Goal: Use online tool/utility: Utilize a website feature to perform a specific function

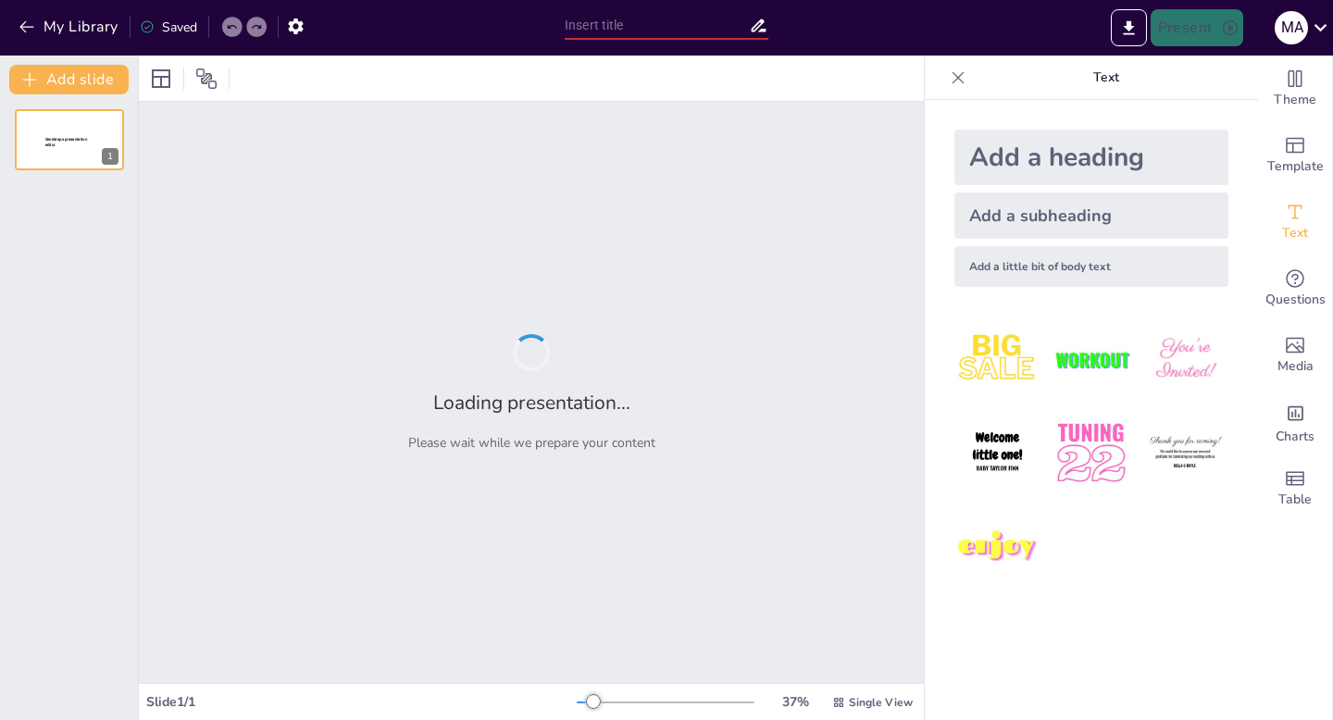
type input "Ciberseguridad Cisco: Protegiendo la Integridad Empresarial ante Amenazas Inesp…"
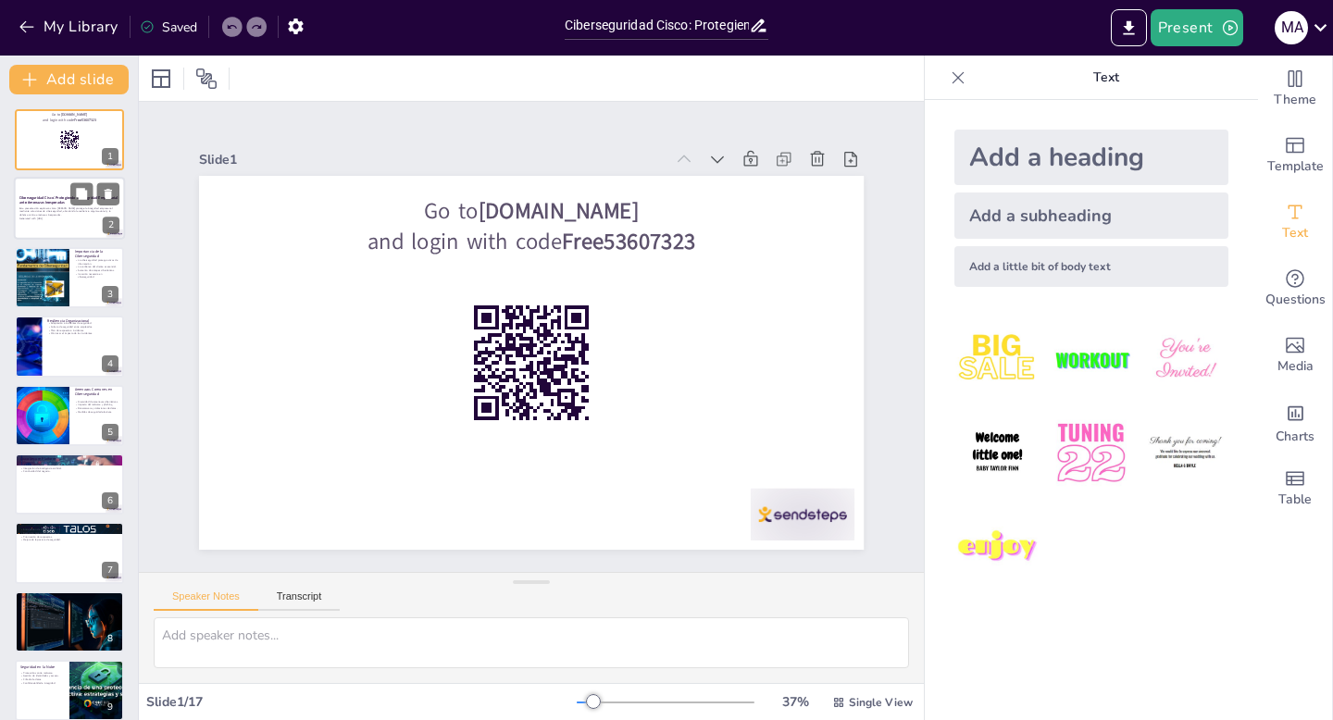
click at [35, 178] on div "Ciberseguridad Cisco: Protegiendo la Integridad Empresarial ante [PERSON_NAME] …" at bounding box center [69, 178] width 111 height 0
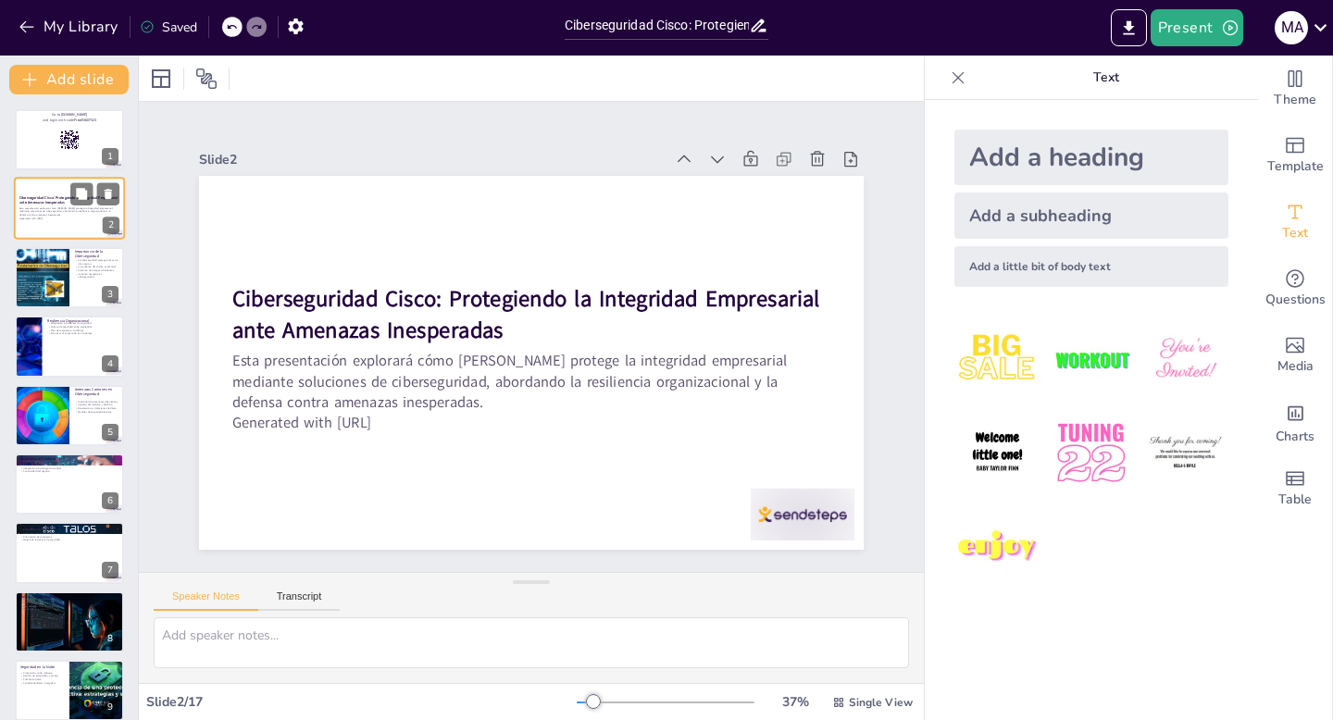
scroll to position [37, 0]
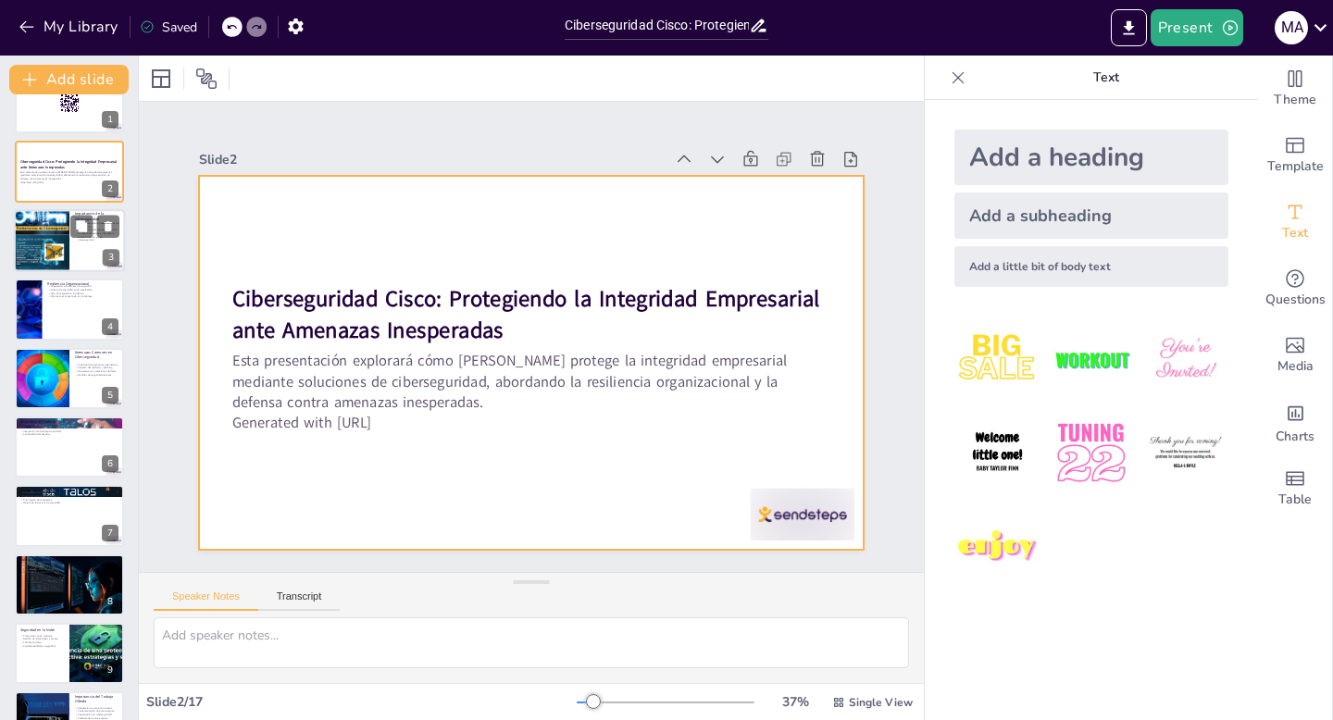
checkbox input "true"
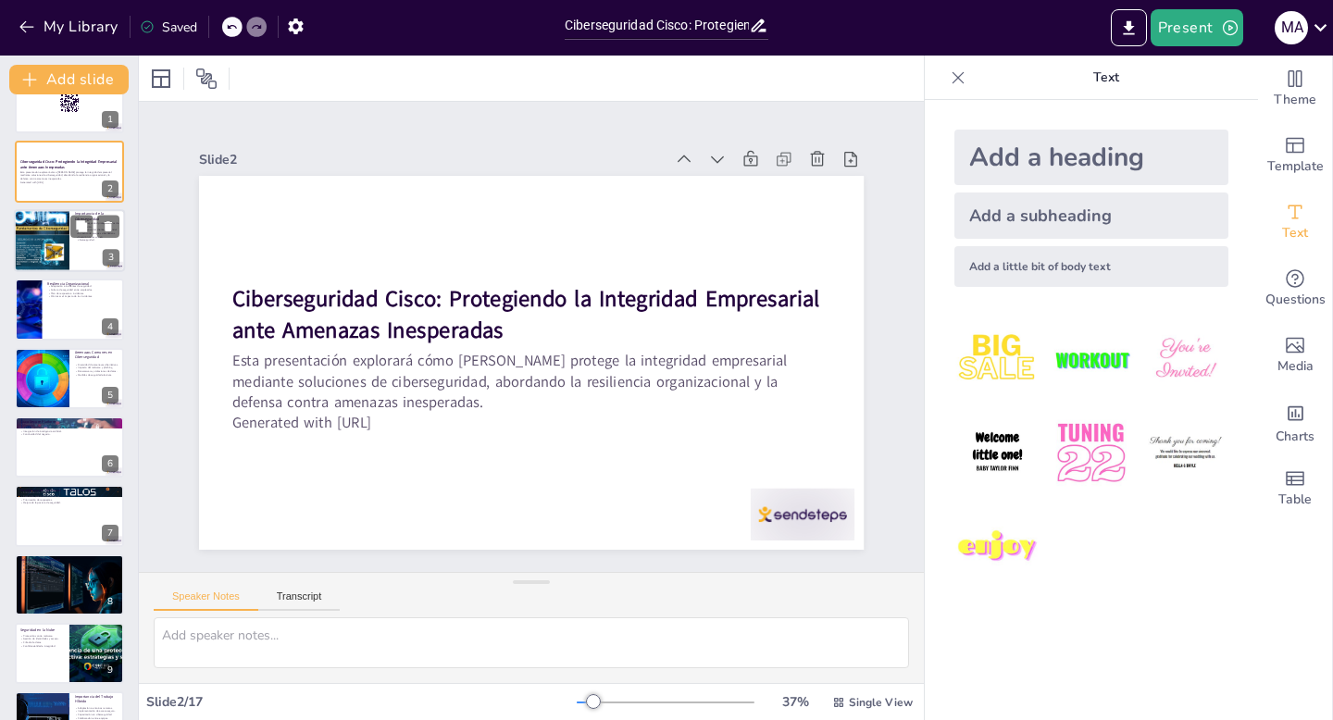
click at [45, 237] on div at bounding box center [42, 241] width 56 height 74
type textarea "Lo ipsumdolor si ametcon ad elitseddoei te incididuntu labo etdolorem aliquaeni…"
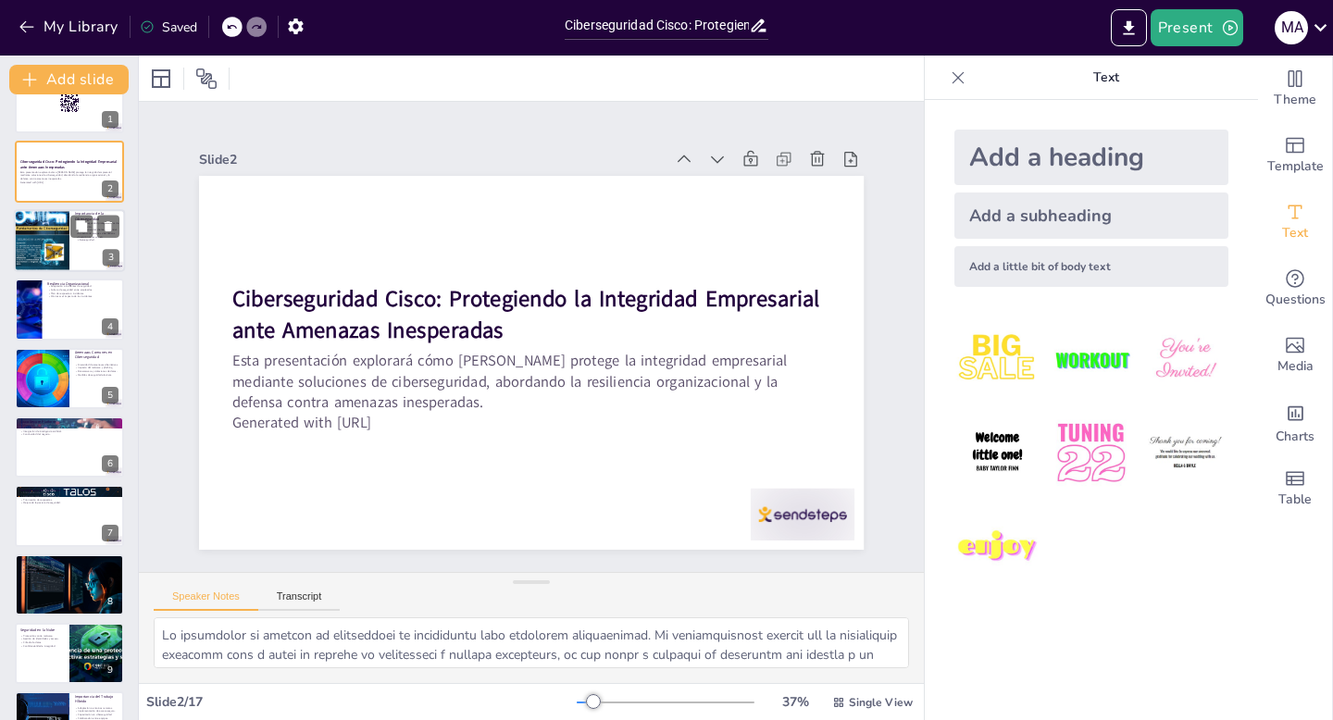
scroll to position [0, 0]
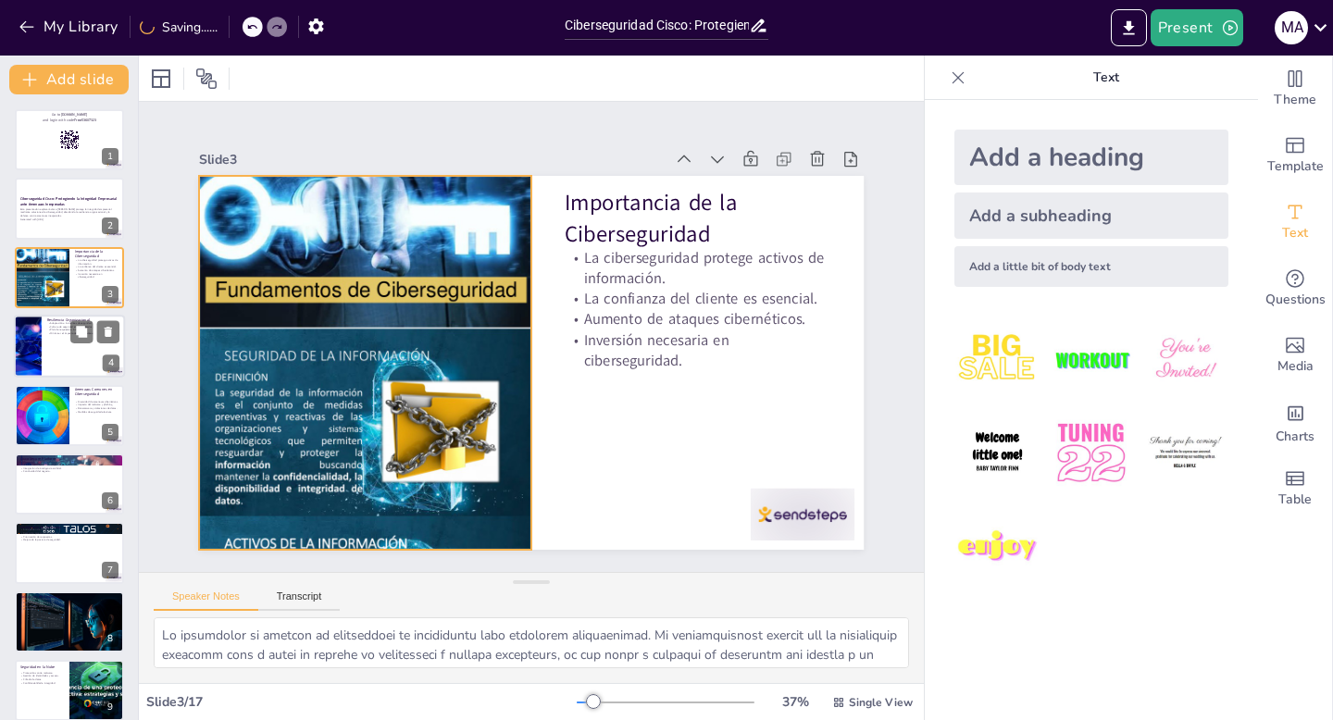
checkbox input "true"
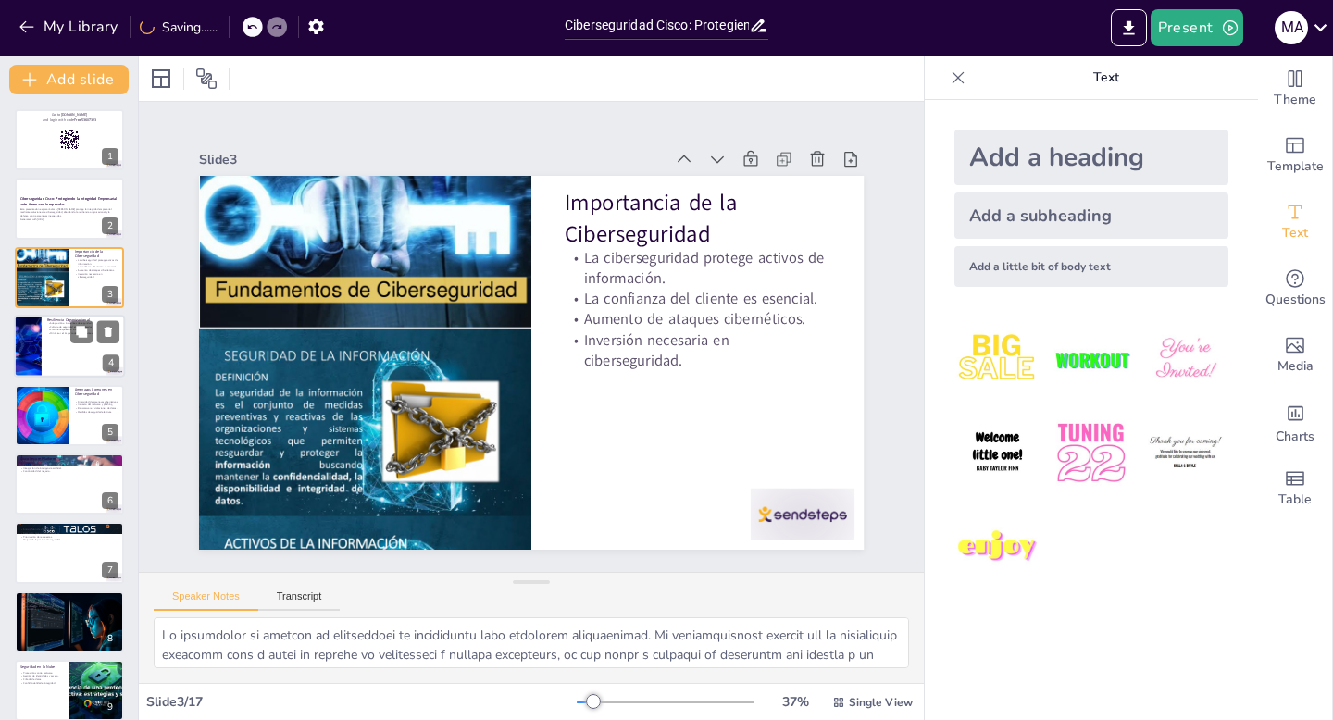
click at [32, 352] on div at bounding box center [27, 346] width 111 height 63
type textarea "Lo ipsumdolo si ametconsec ad elitsed doei te incididuntu laboreetdolore. Mag a…"
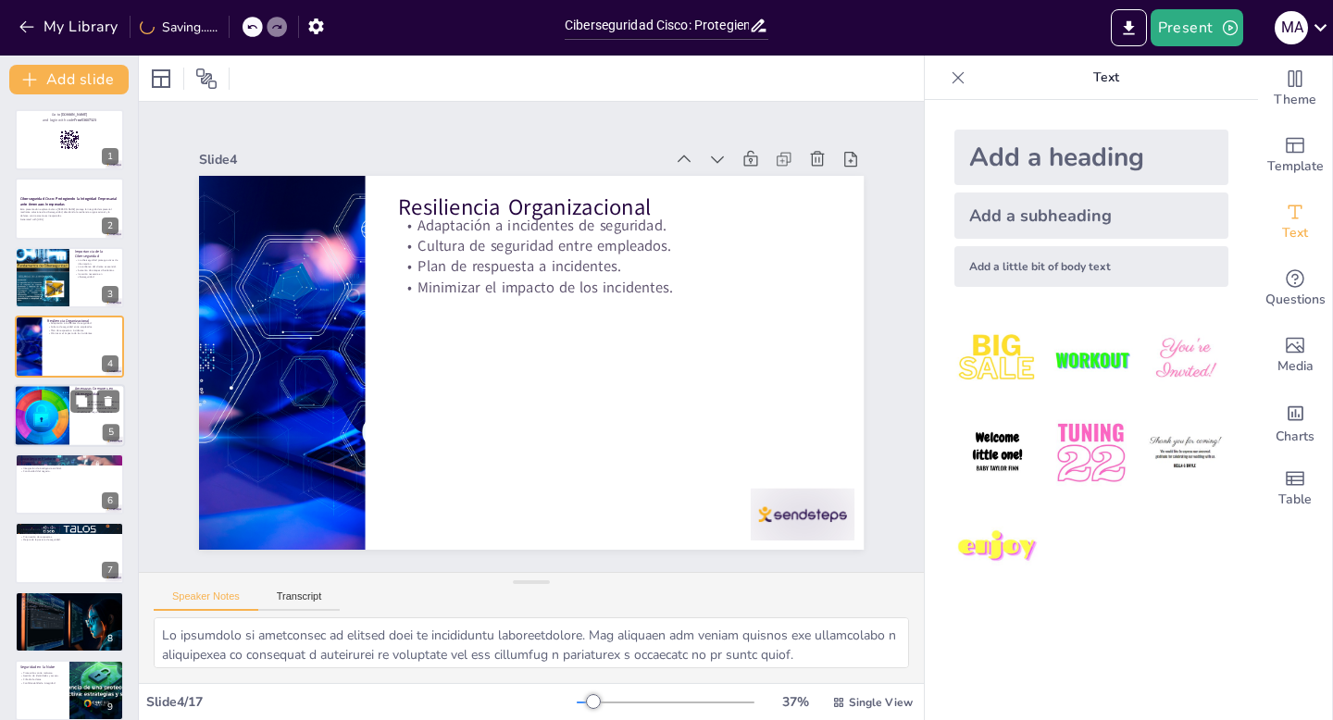
checkbox input "true"
click at [38, 414] on div at bounding box center [42, 415] width 176 height 63
type textarea "Lo ipsumdolor si ametcons adipiscingel se do eiusmod temporinc utla etd magnaal…"
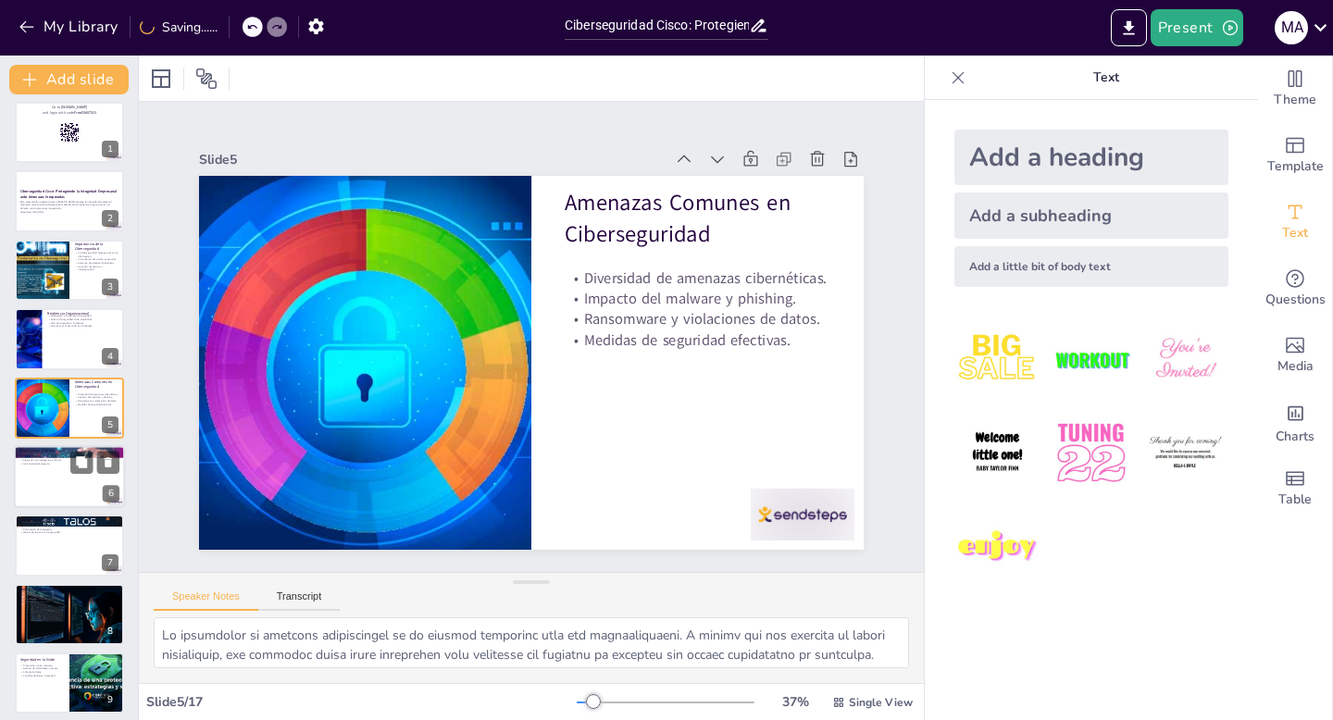
checkbox input "true"
click at [40, 469] on div at bounding box center [69, 476] width 111 height 63
type textarea "Lo ipsumdolor si ametconse adipiscin el Seddo ei temporincid utla etdolor mag a…"
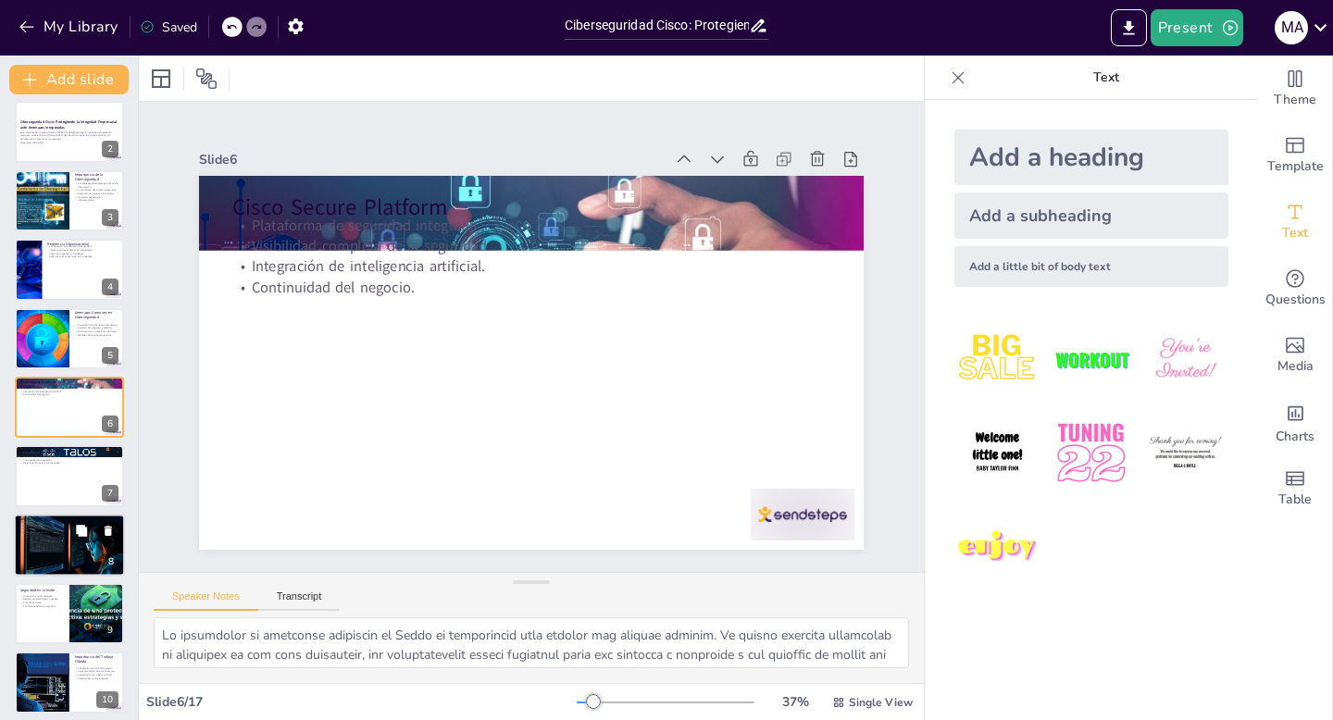
checkbox input "true"
click at [46, 525] on p "Detección de intrusiones." at bounding box center [69, 526] width 100 height 4
type textarea "La autenticación multifactor es una herramienta esencial para mejorar la seguri…"
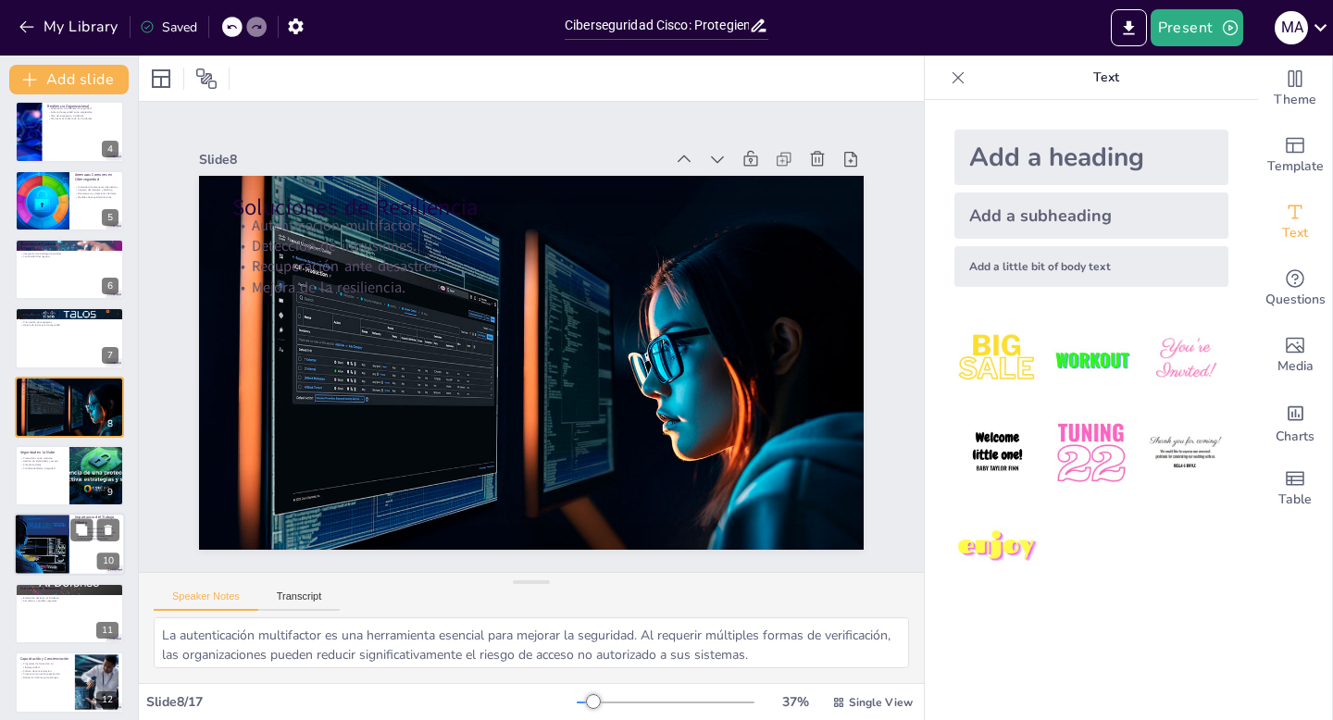
checkbox input "true"
click at [48, 561] on div at bounding box center [42, 545] width 173 height 63
type textarea "La adaptación a entornos remotos es crucial en el contexto del trabajo híbrido.…"
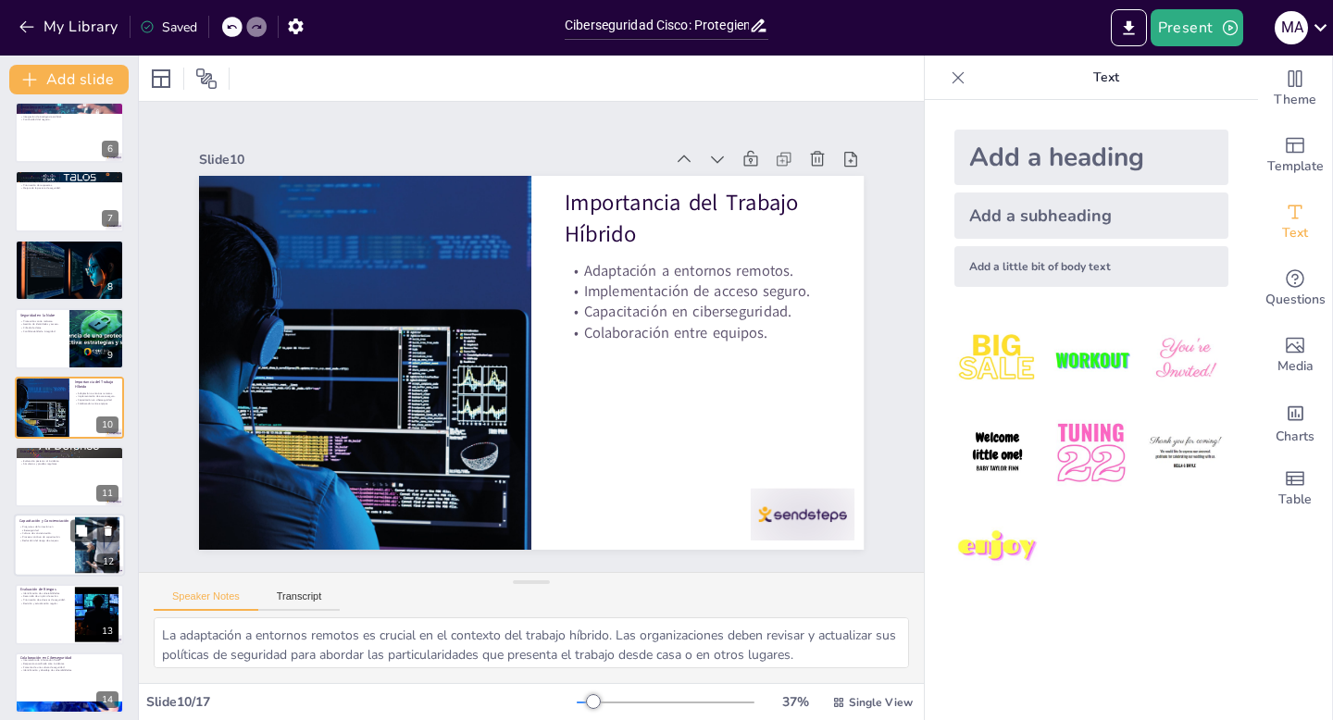
checkbox input "true"
click at [52, 547] on div at bounding box center [69, 545] width 111 height 63
type textarea "La implementación de programas de formación en ciberseguridad es esencial para …"
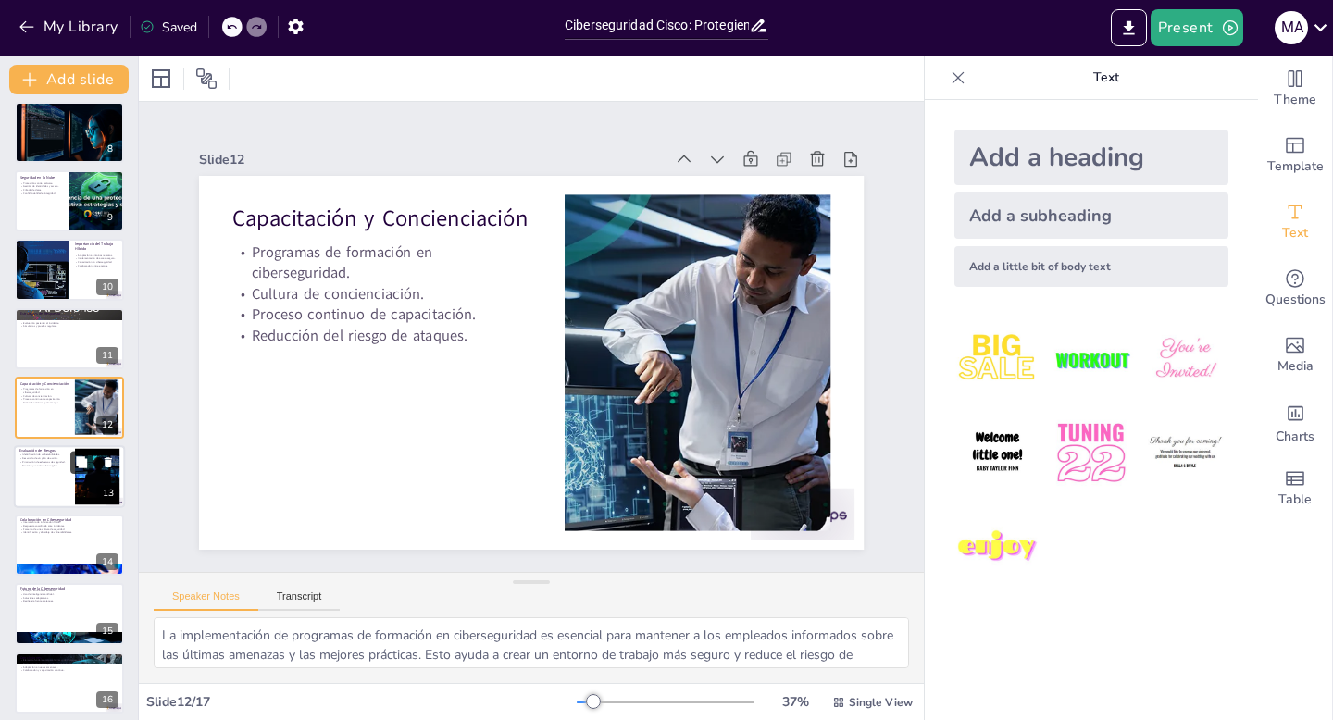
checkbox input "true"
click at [76, 451] on button at bounding box center [81, 462] width 22 height 22
type textarea "La identificación de vulnerabilidades es el primer paso en la evaluación de rie…"
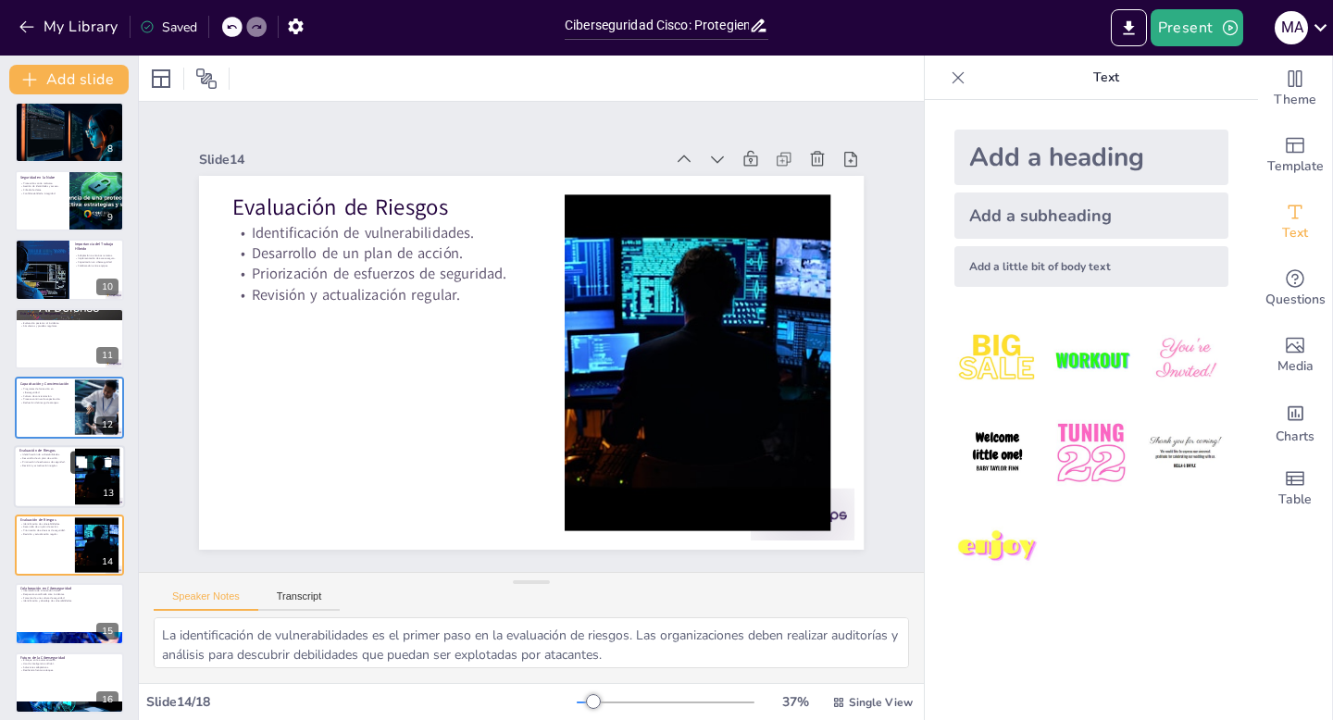
scroll to position [628, 0]
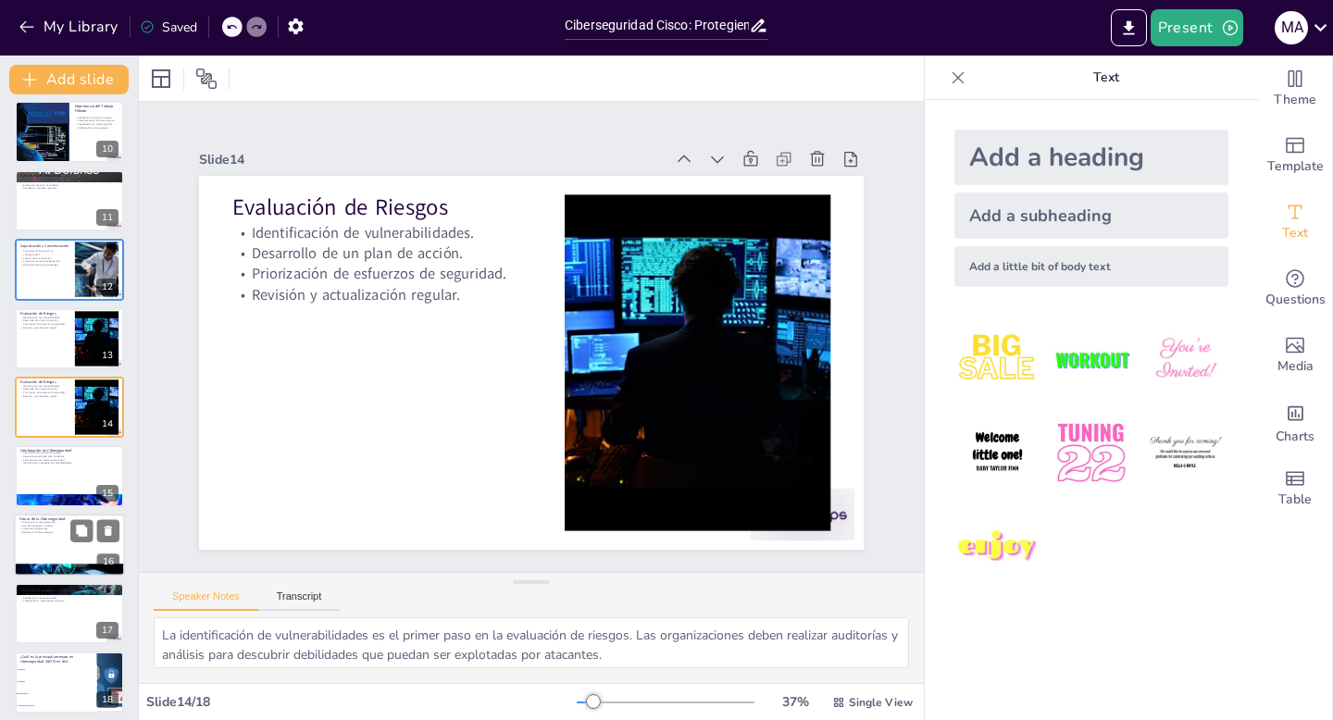
checkbox input "true"
click at [60, 521] on p "Enfoque en la automatización." at bounding box center [69, 522] width 100 height 4
type textarea "El enfoque en la automatización es esencial para mejorar la eficiencia en la ci…"
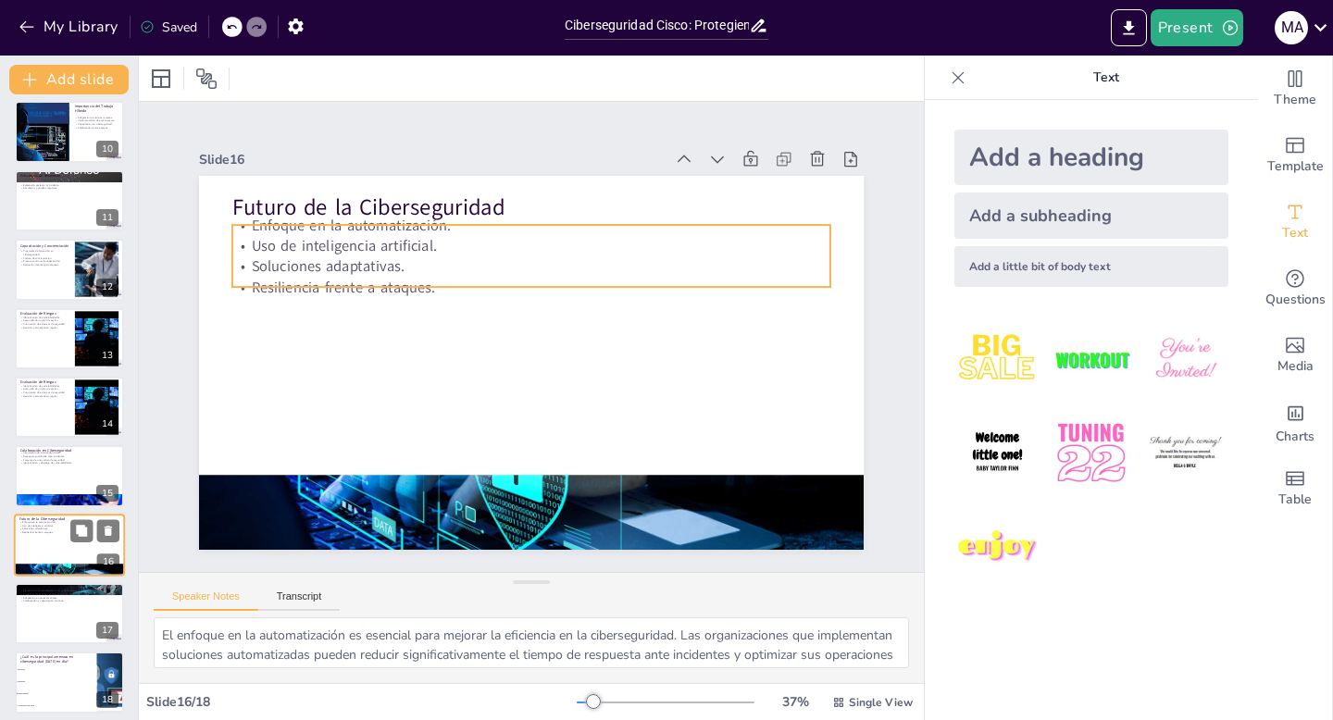
scroll to position [636, 0]
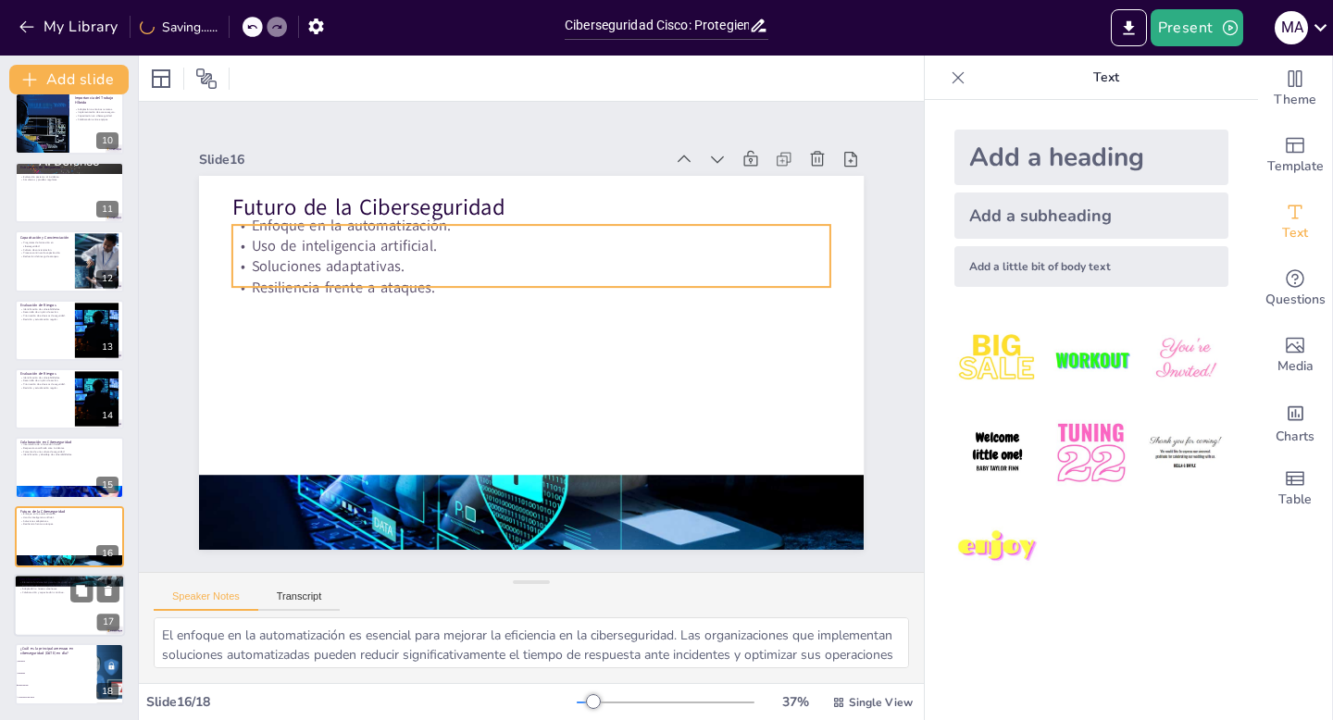
checkbox input "true"
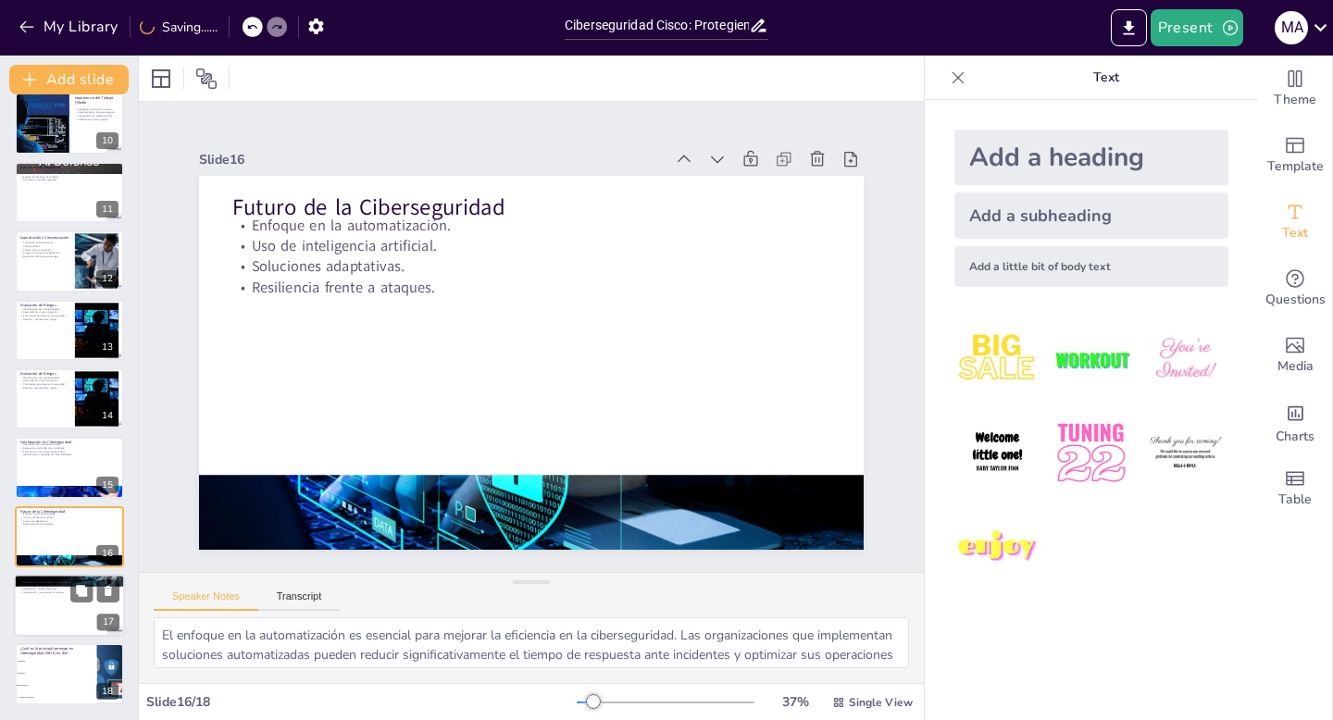
click at [54, 586] on p "Protección de activos y confianza del cliente." at bounding box center [69, 586] width 100 height 4
type textarea "La ciberseguridad es fundamental para mantener la integridad de una organizació…"
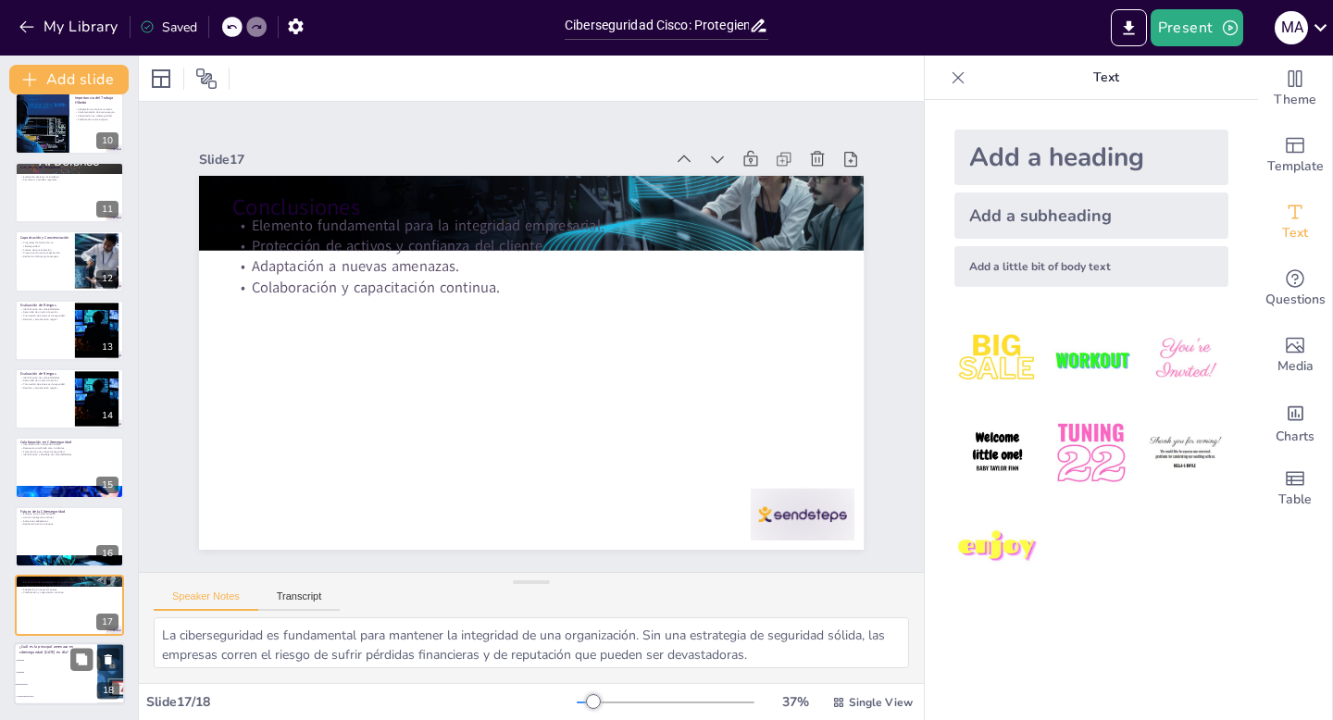
checkbox input "true"
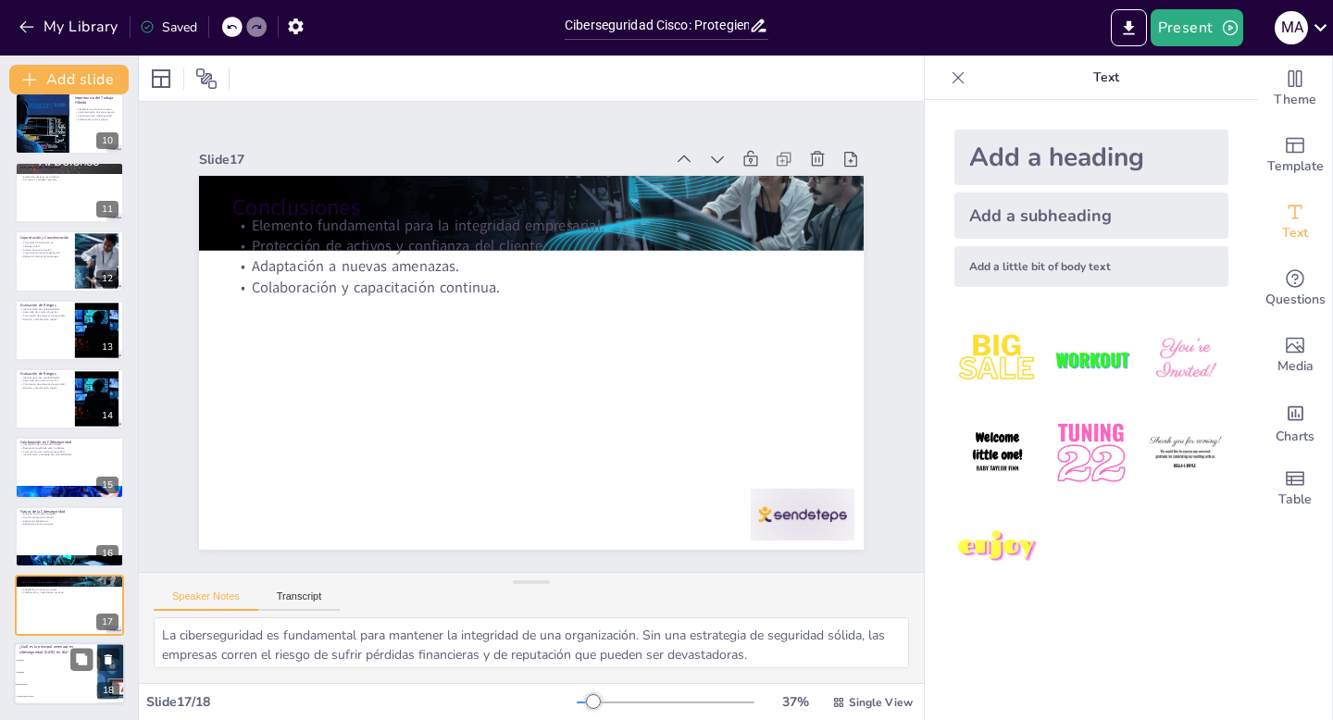
checkbox input "true"
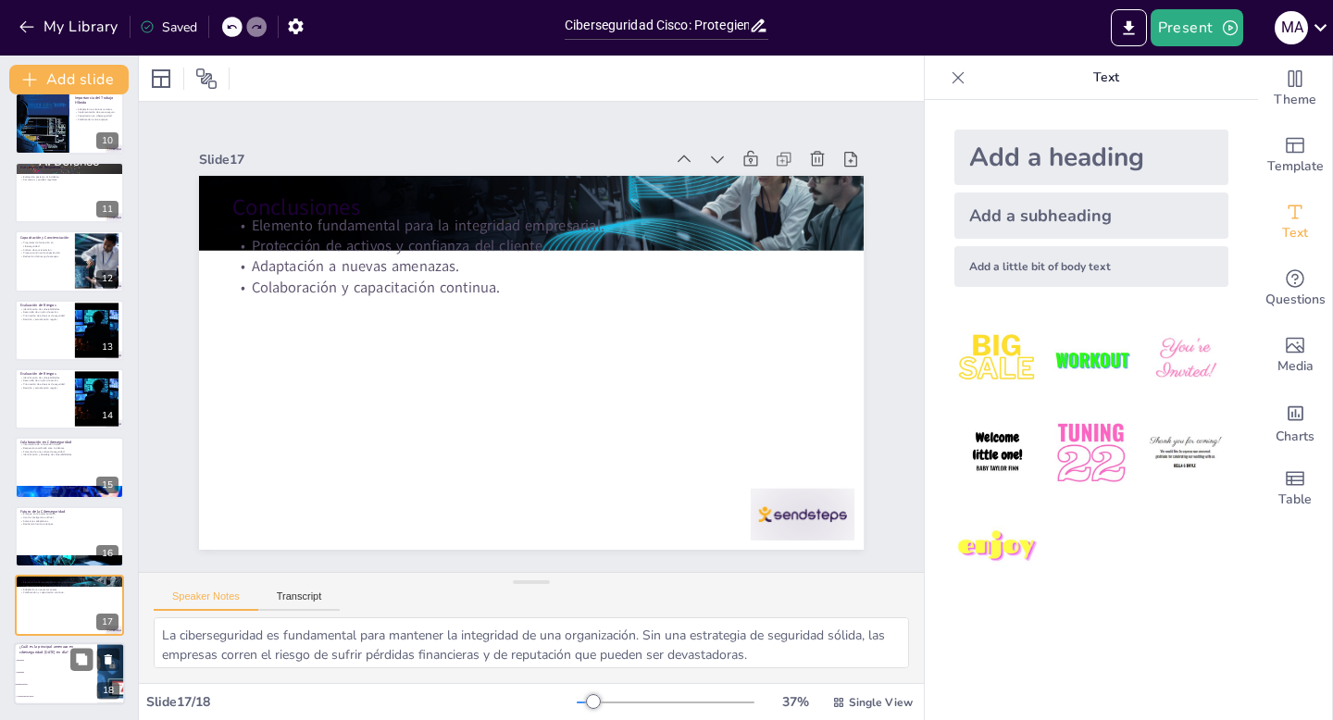
checkbox input "true"
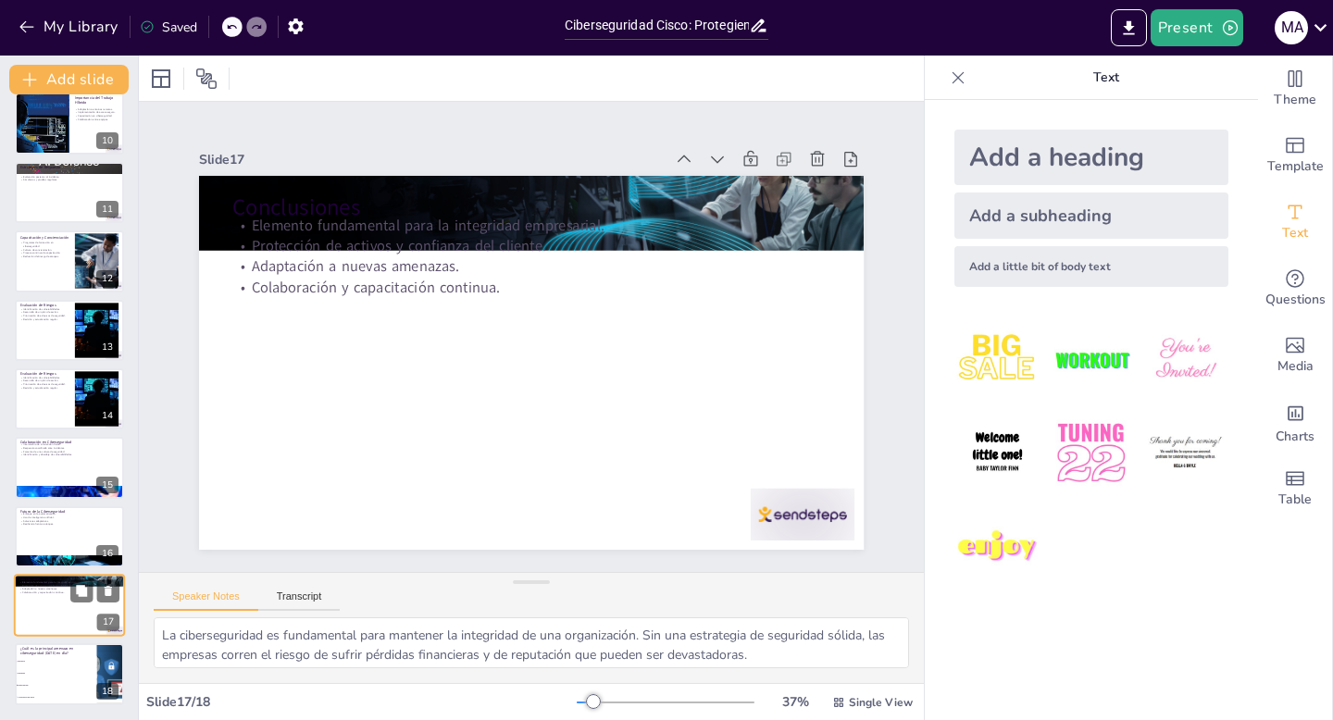
checkbox input "true"
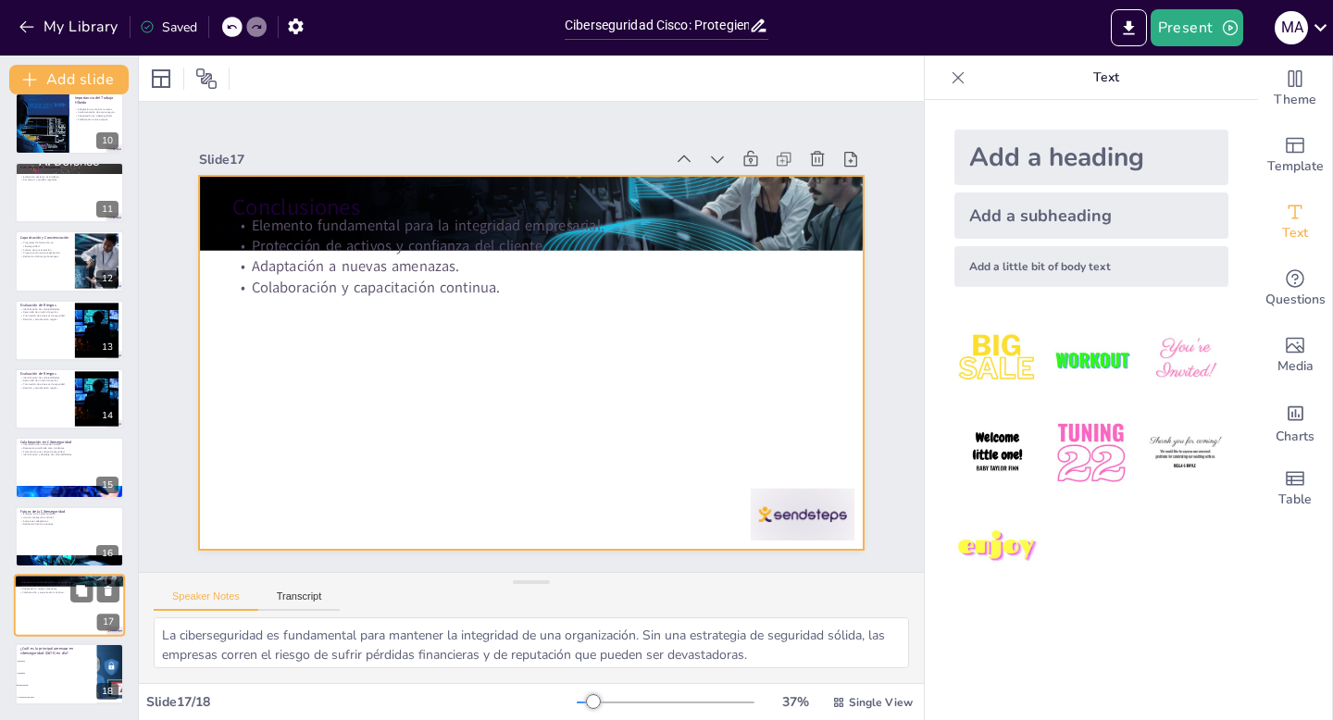
checkbox input "true"
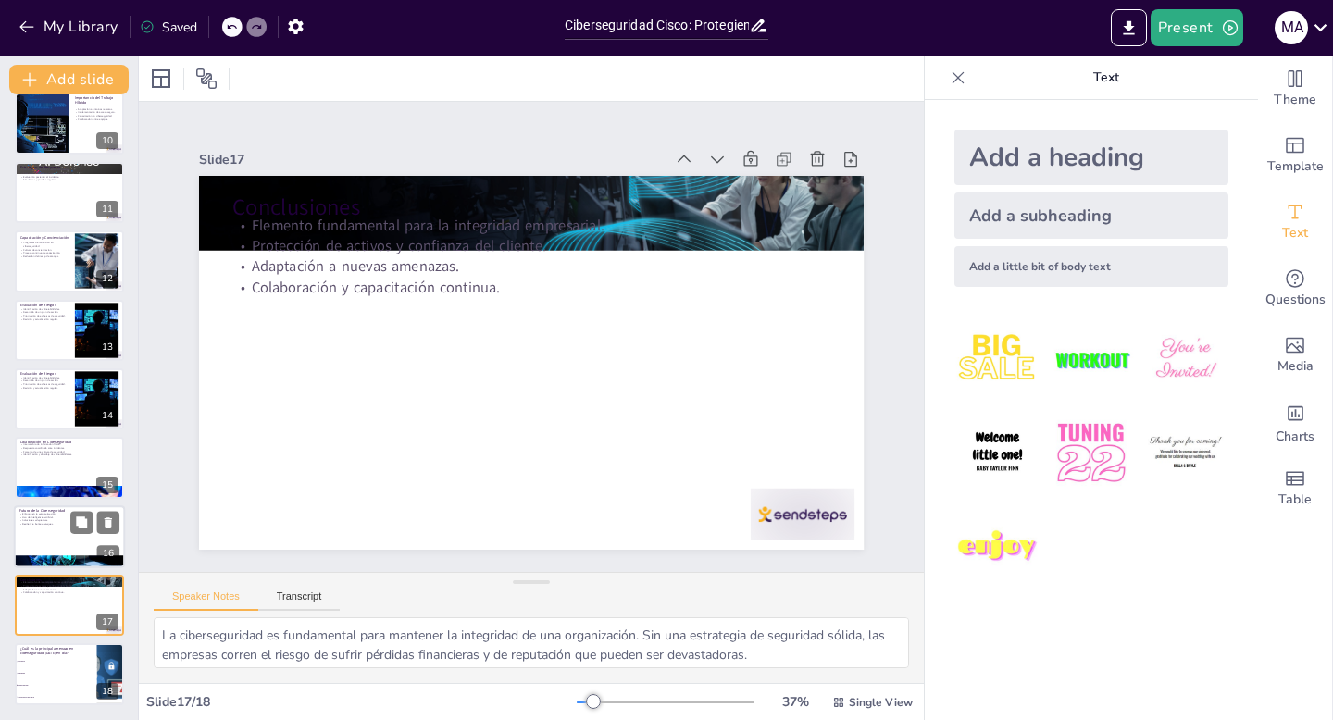
checkbox input "true"
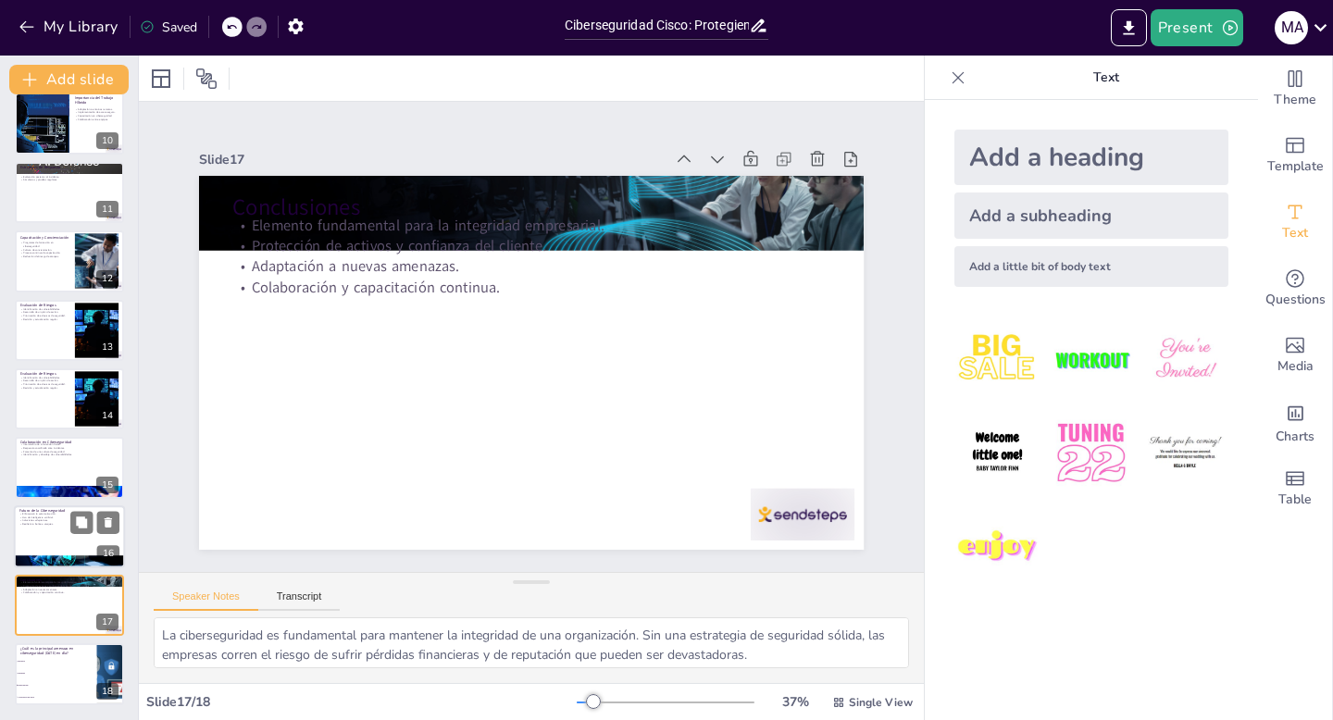
checkbox input "true"
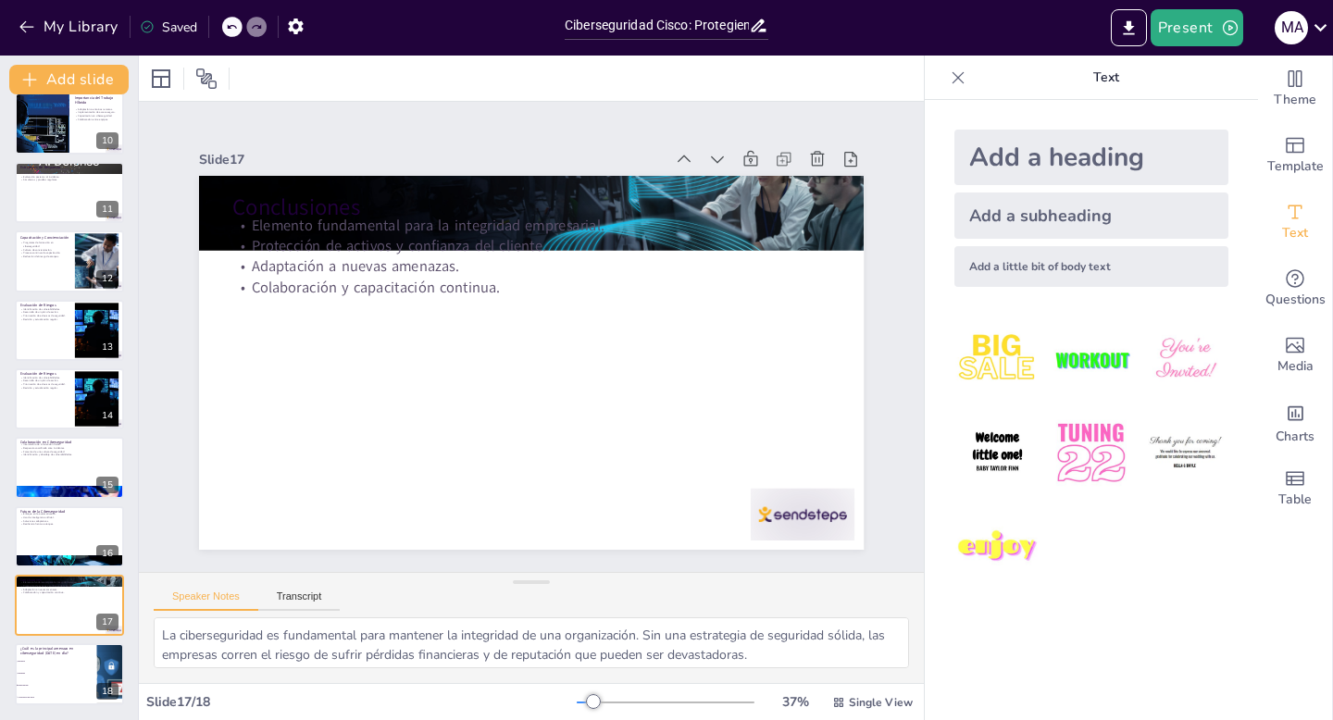
checkbox input "true"
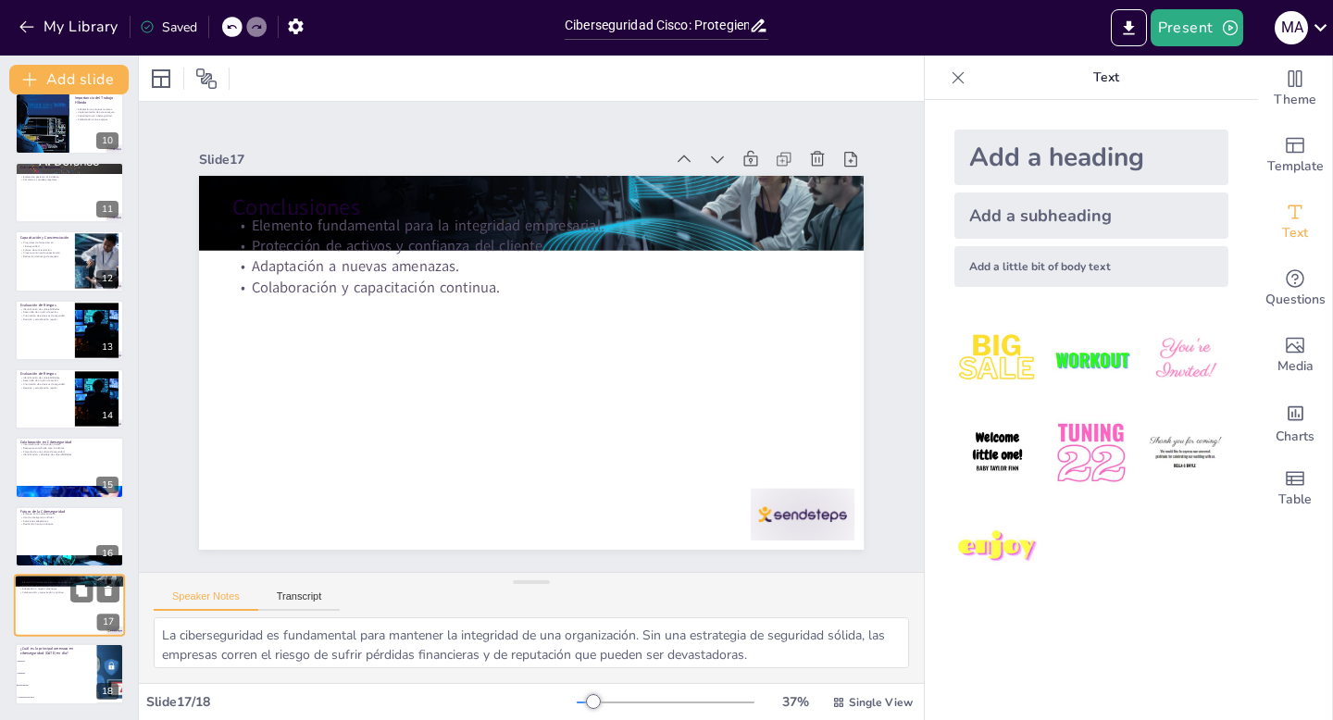
checkbox input "true"
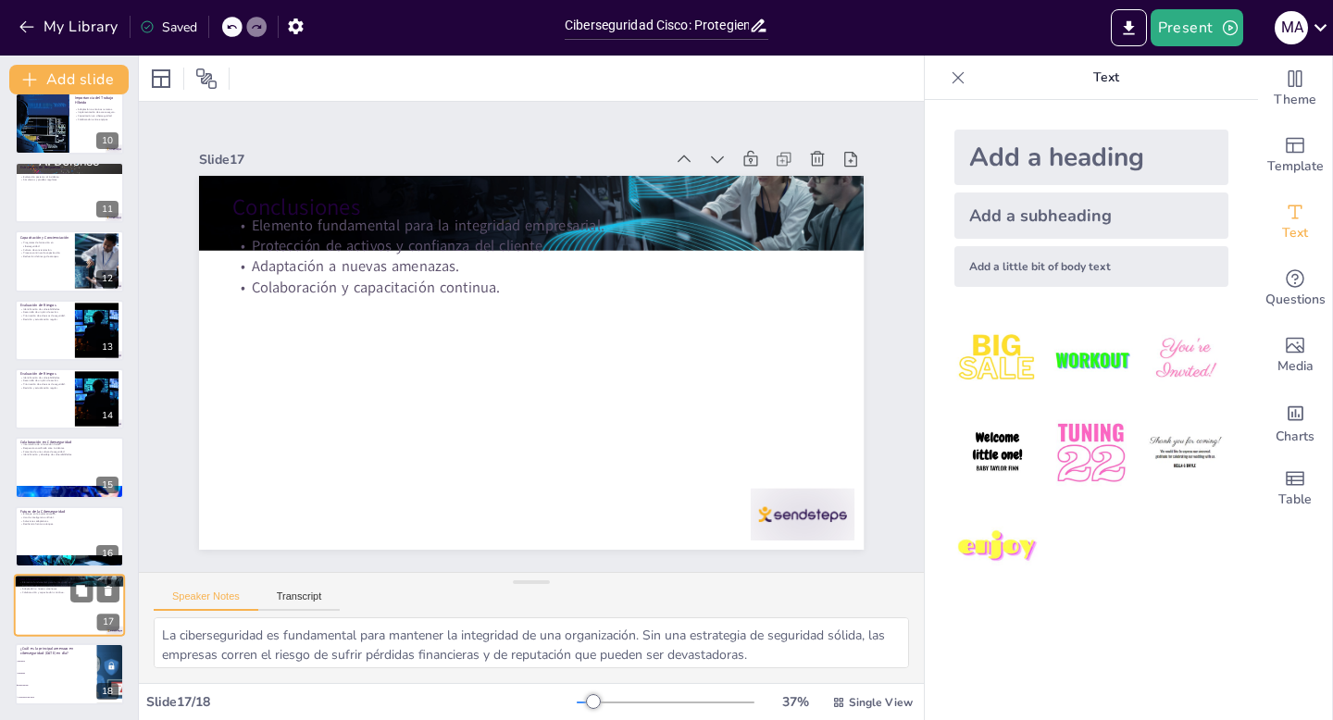
checkbox input "true"
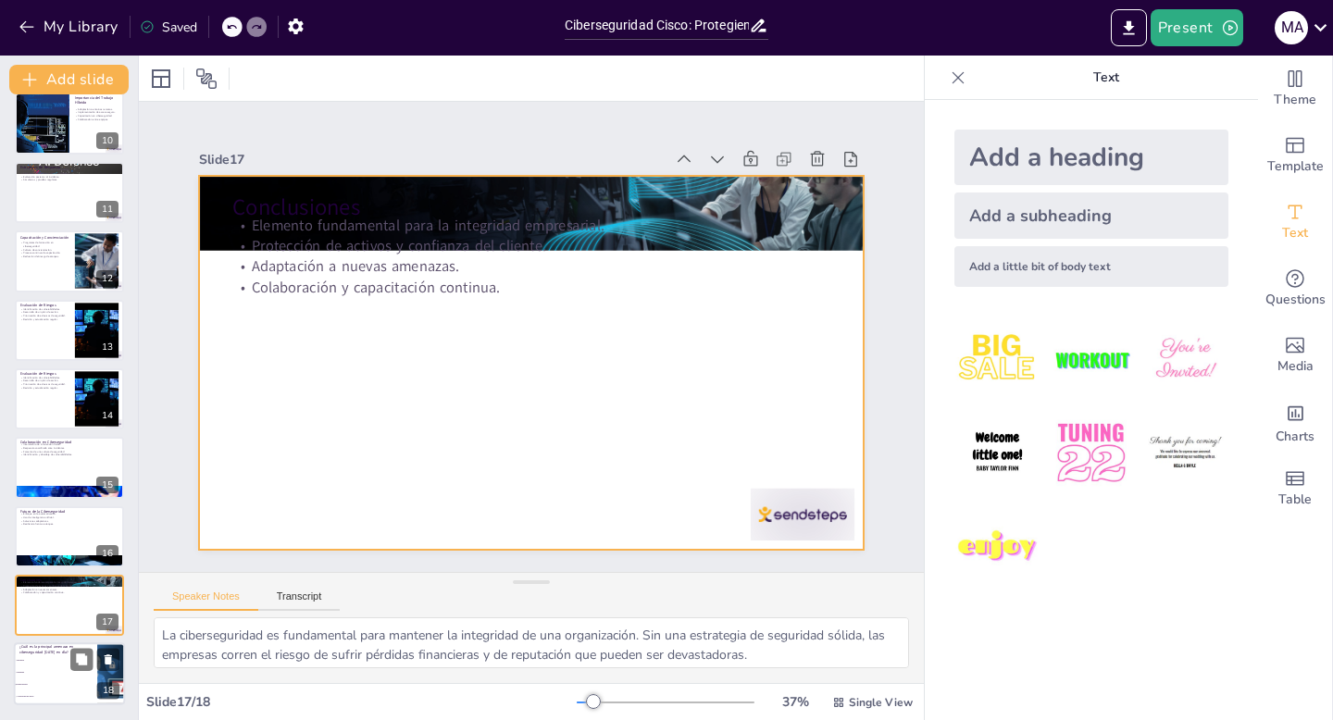
checkbox input "true"
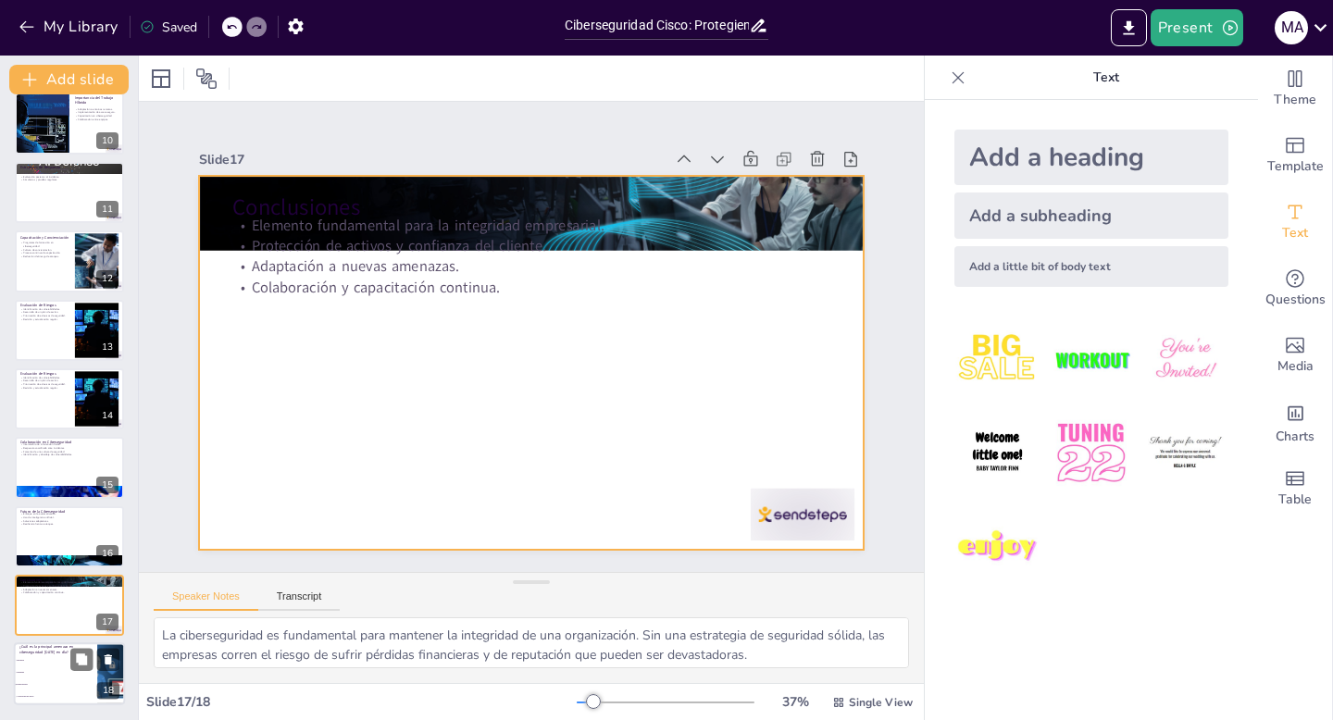
checkbox input "true"
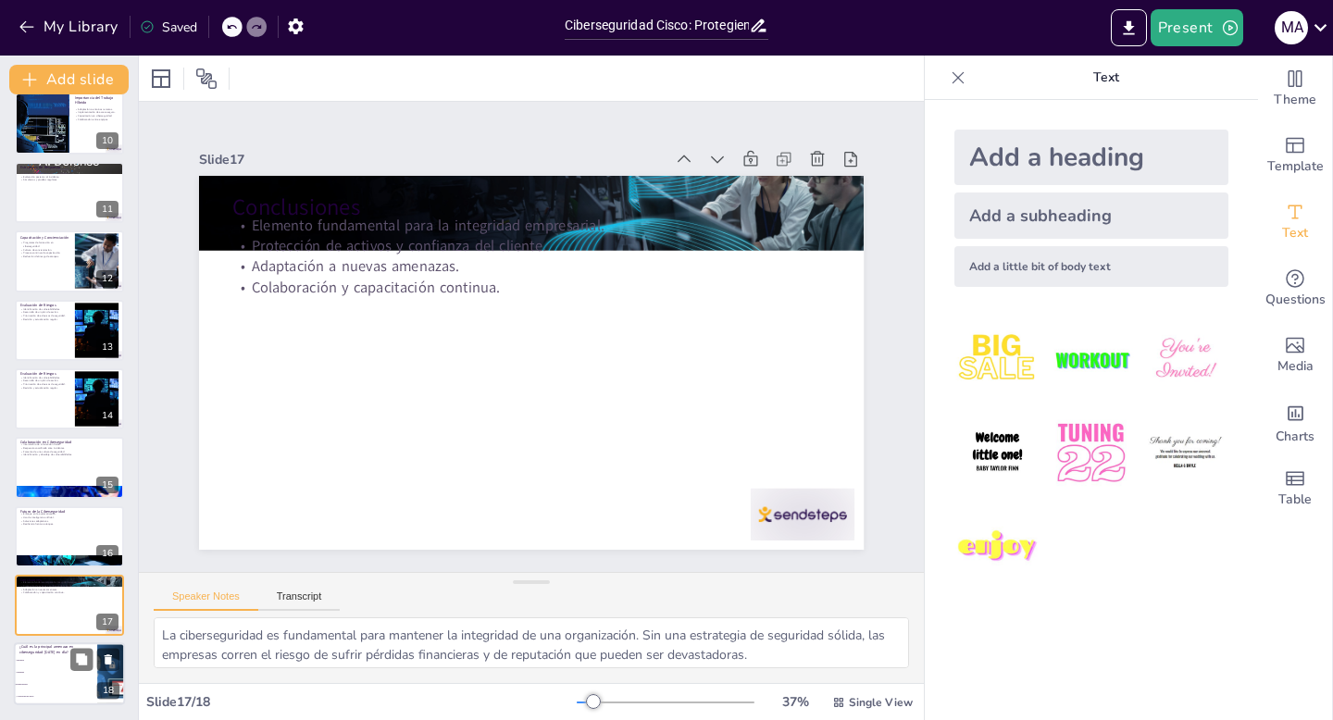
click at [56, 660] on span "Malware" at bounding box center [57, 661] width 80 height 3
type textarea "La respuesta correcta es Ransomware, que se ha convertido en una de las amenaza…"
checkbox input "true"
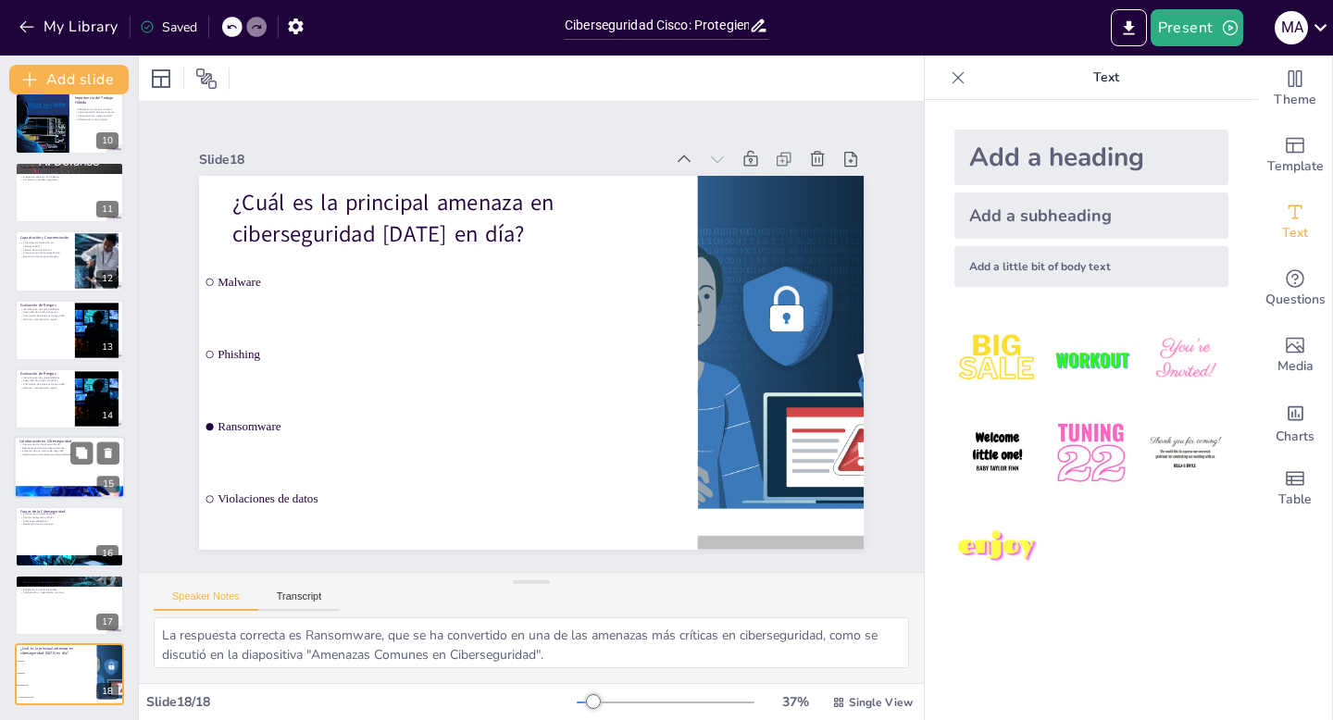
checkbox input "true"
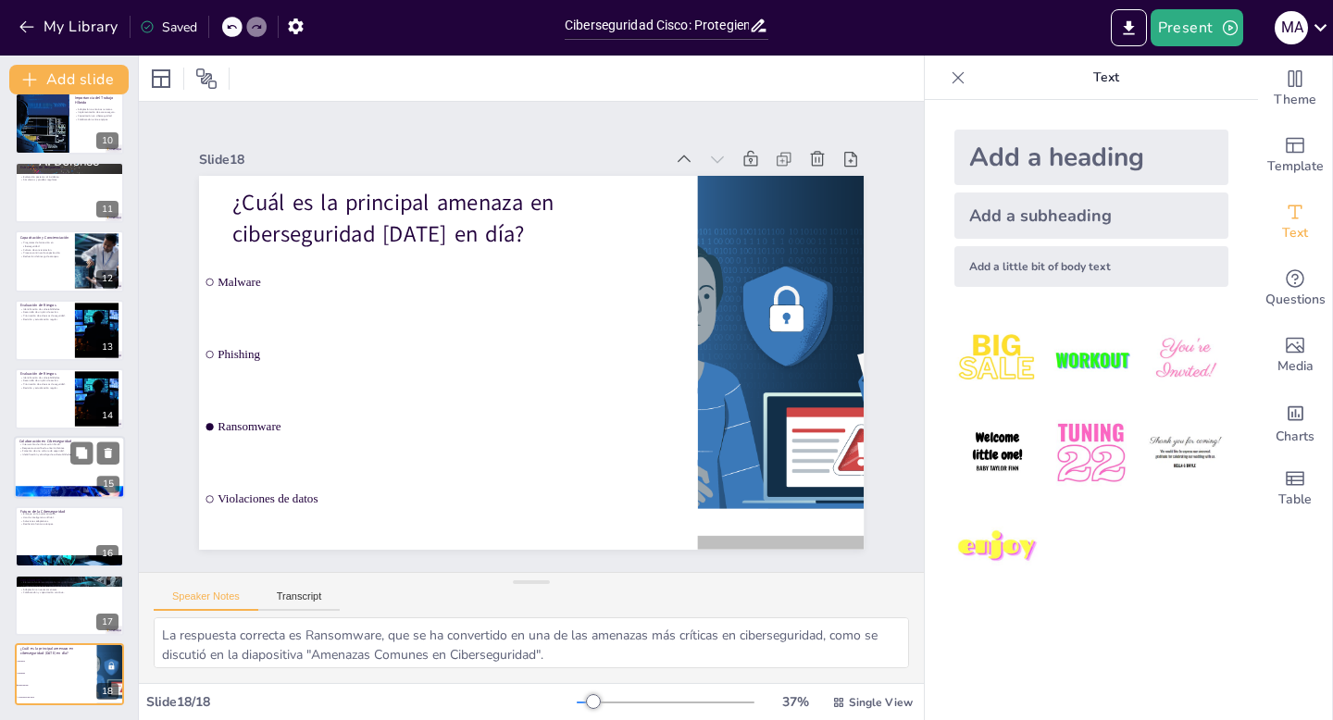
checkbox input "true"
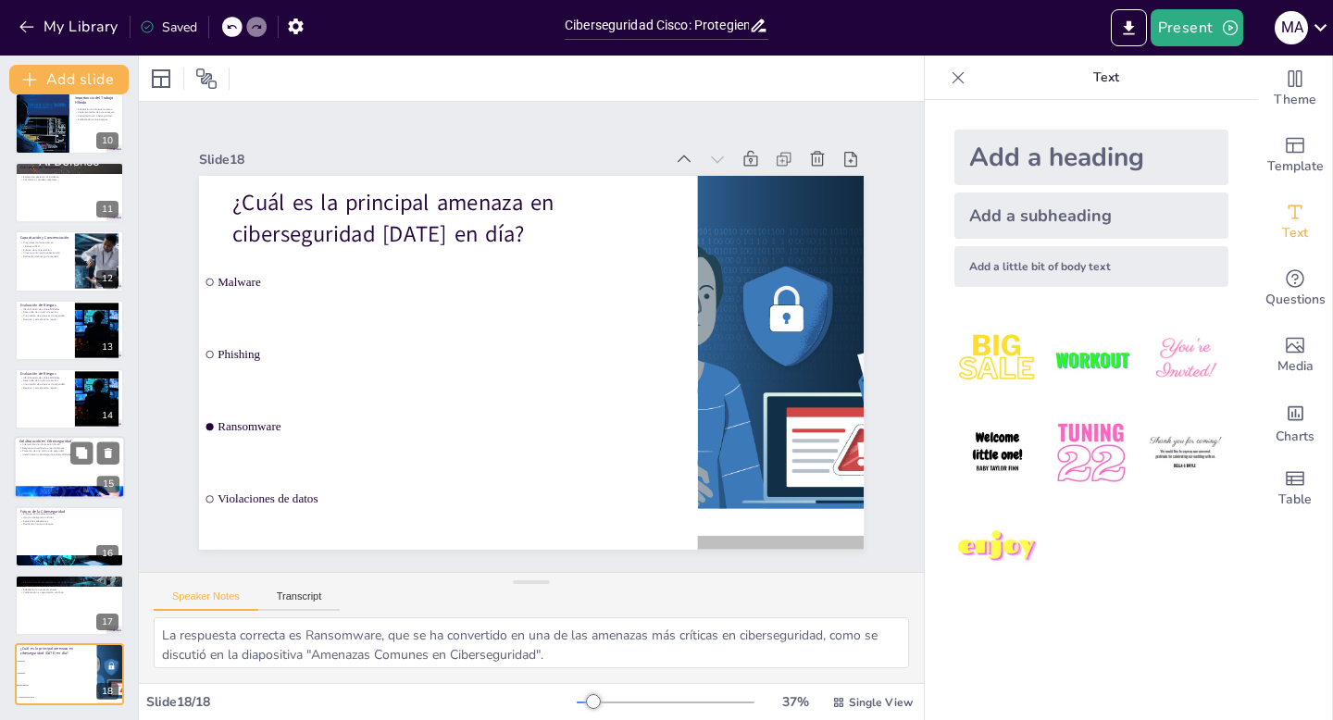
checkbox input "true"
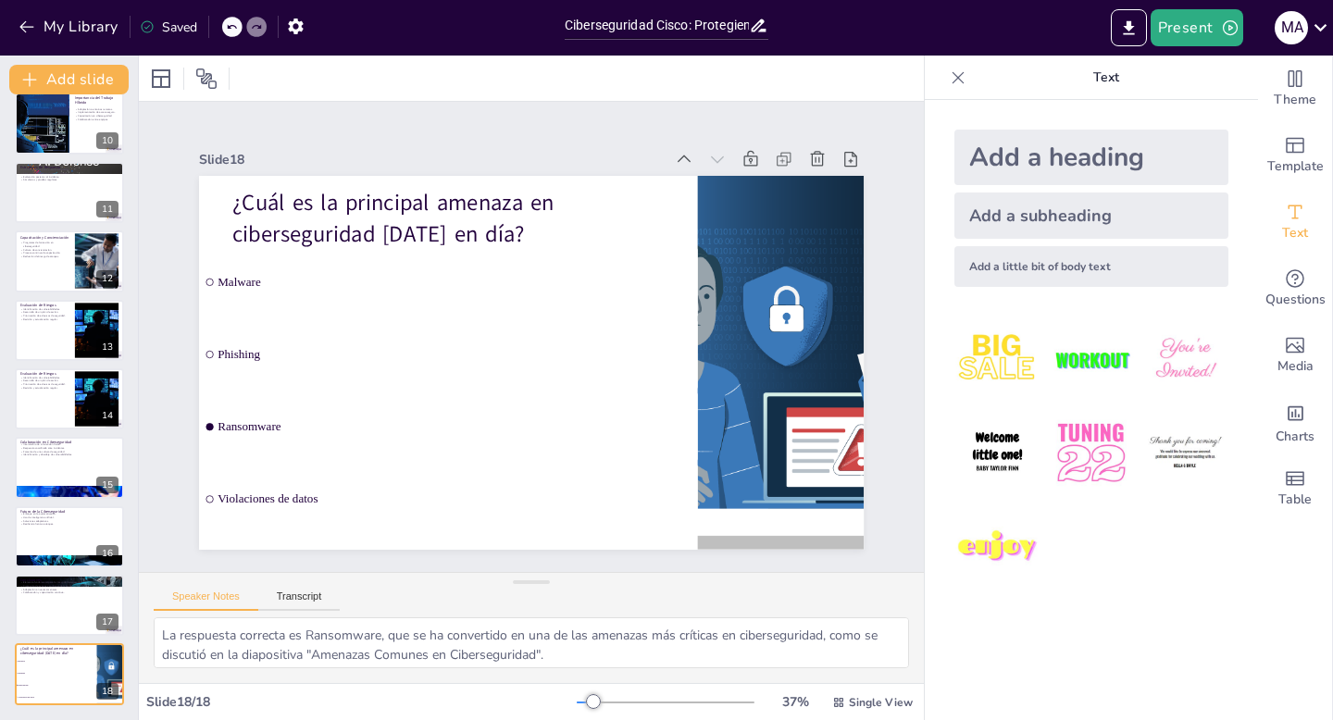
checkbox input "true"
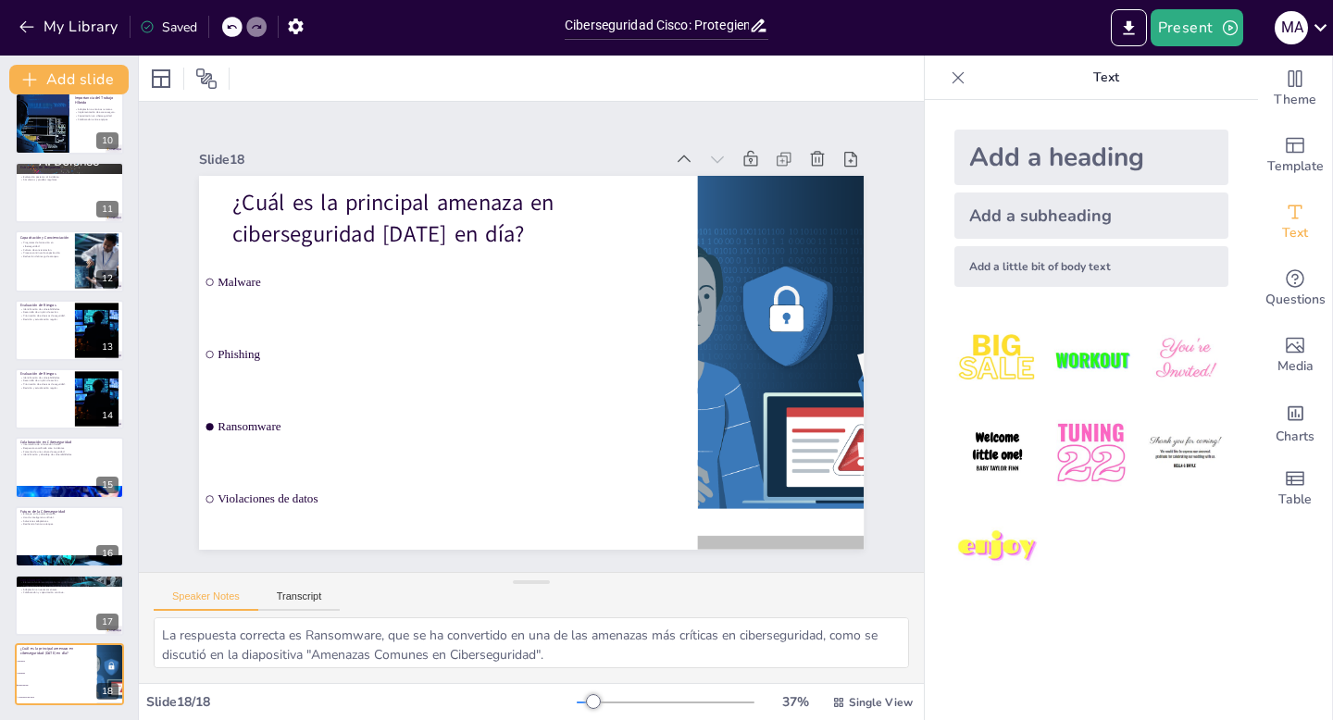
checkbox input "true"
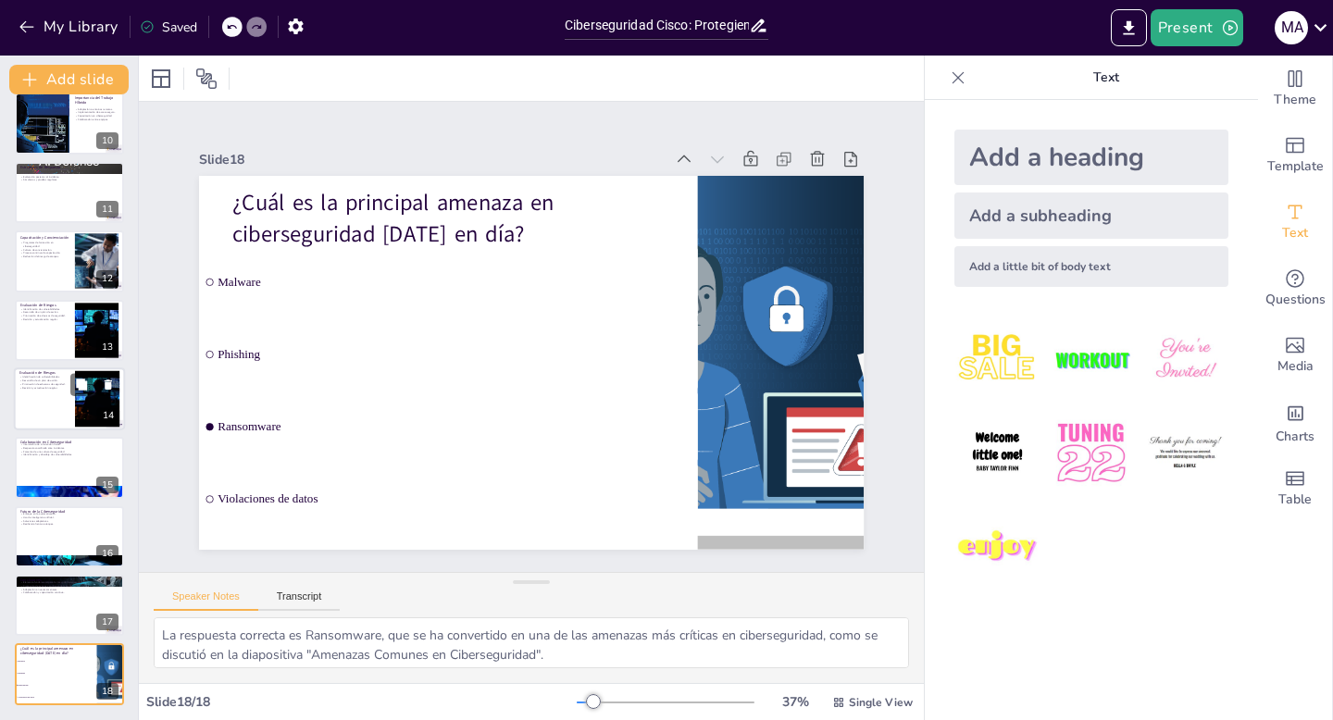
checkbox input "true"
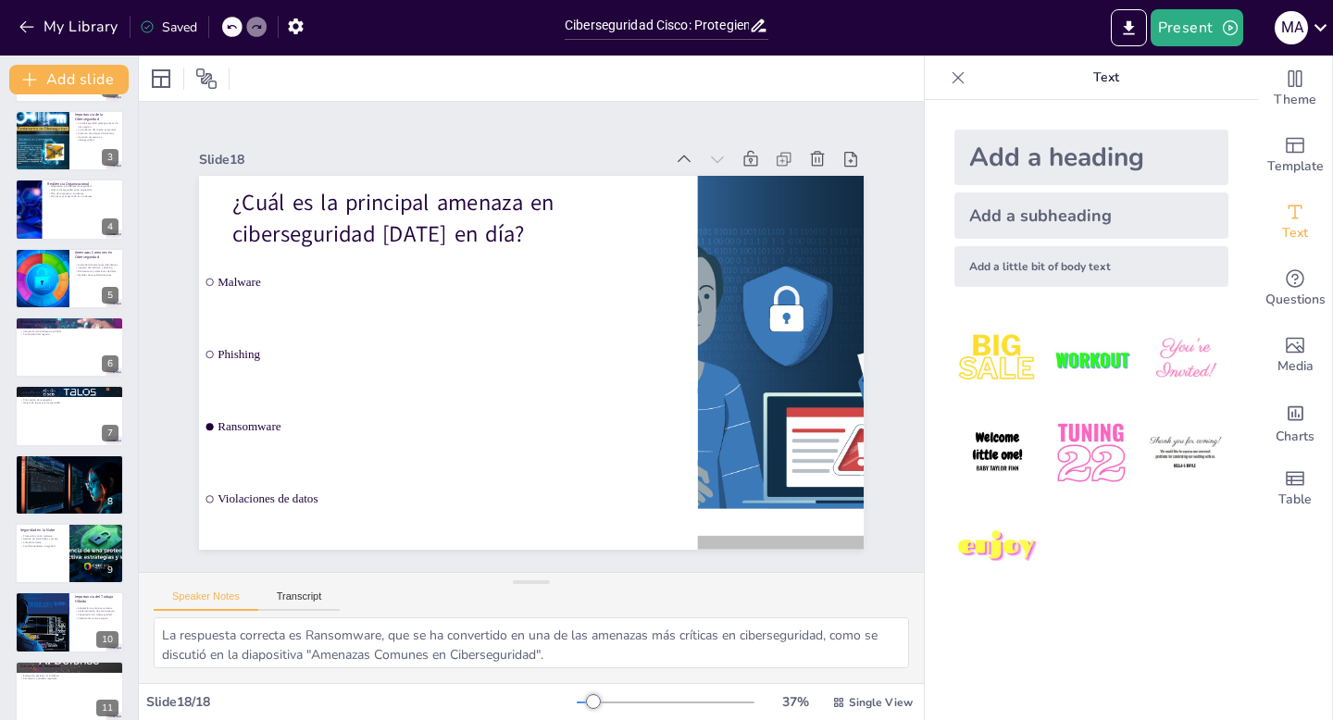
scroll to position [0, 0]
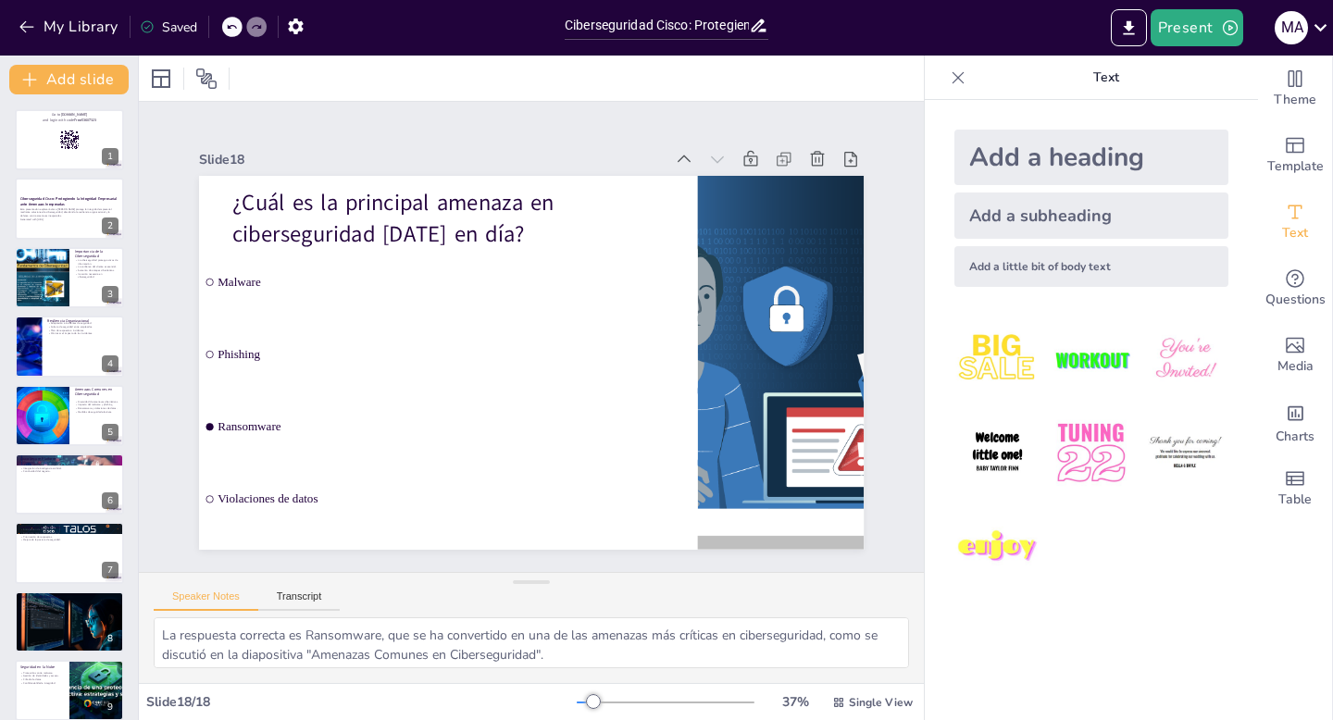
checkbox input "true"
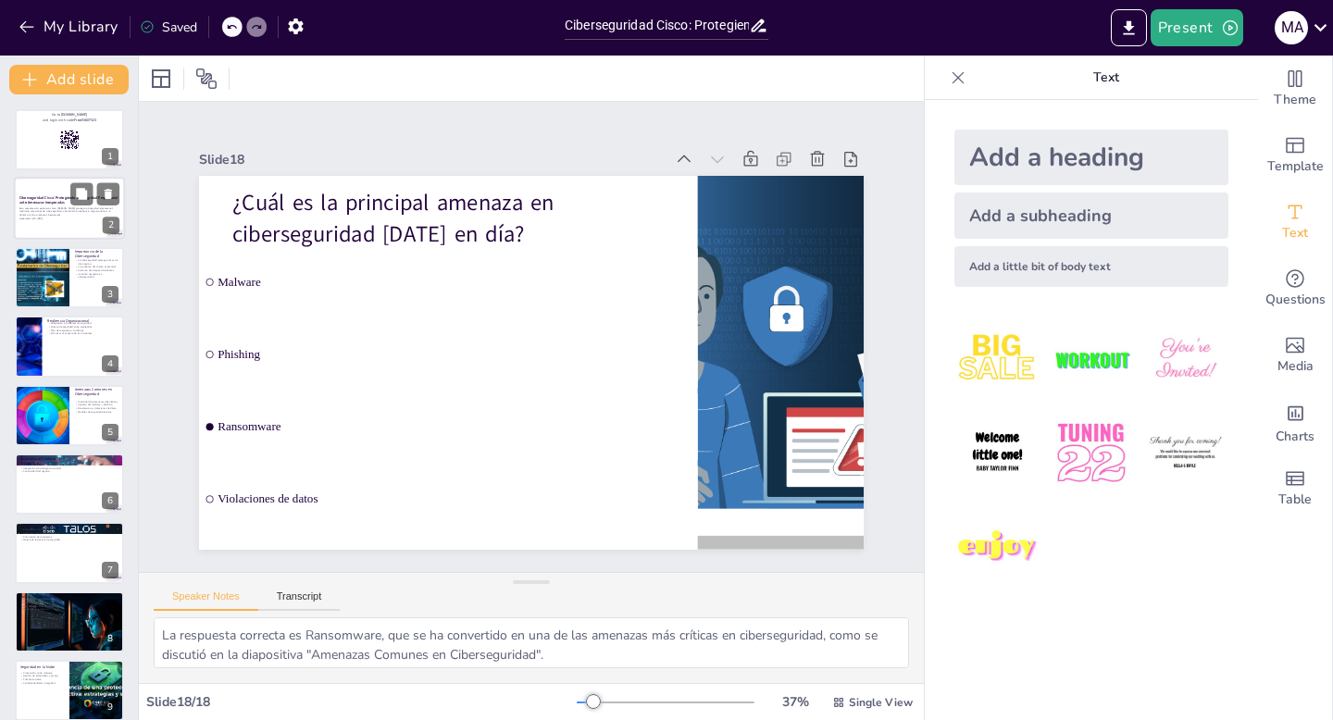
checkbox input "true"
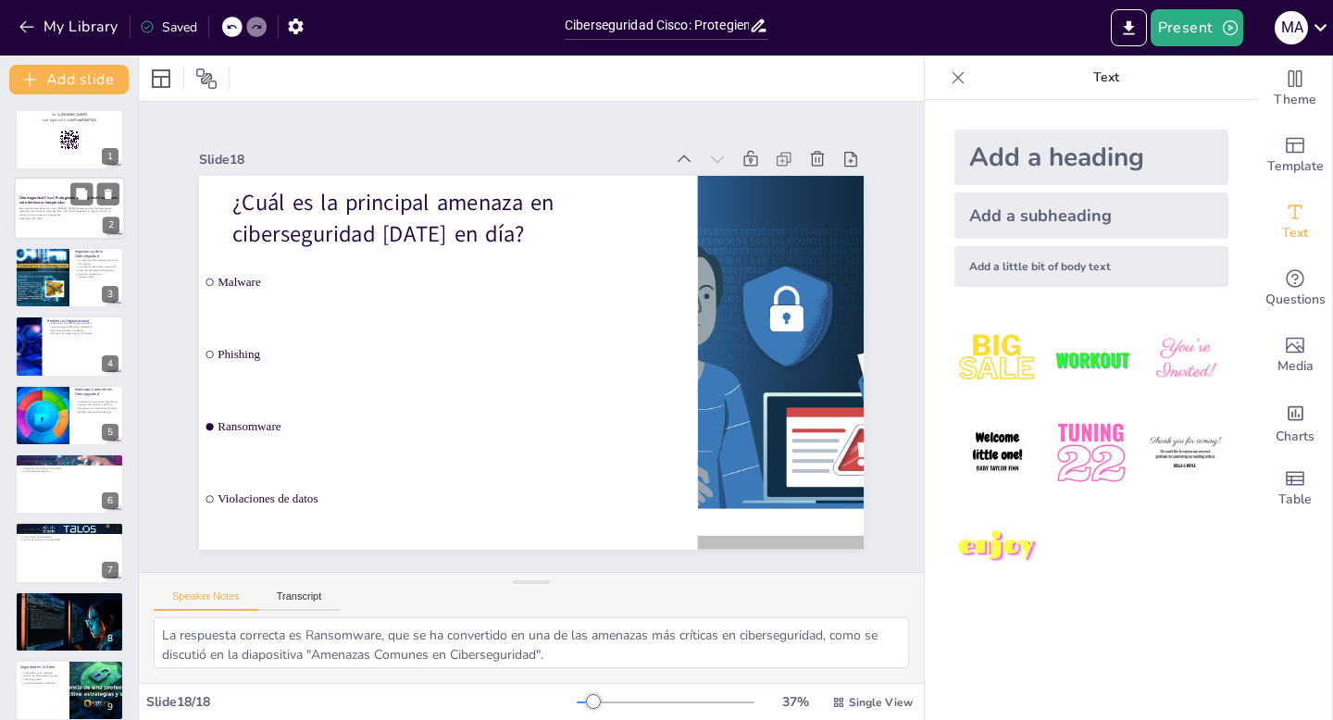
checkbox input "true"
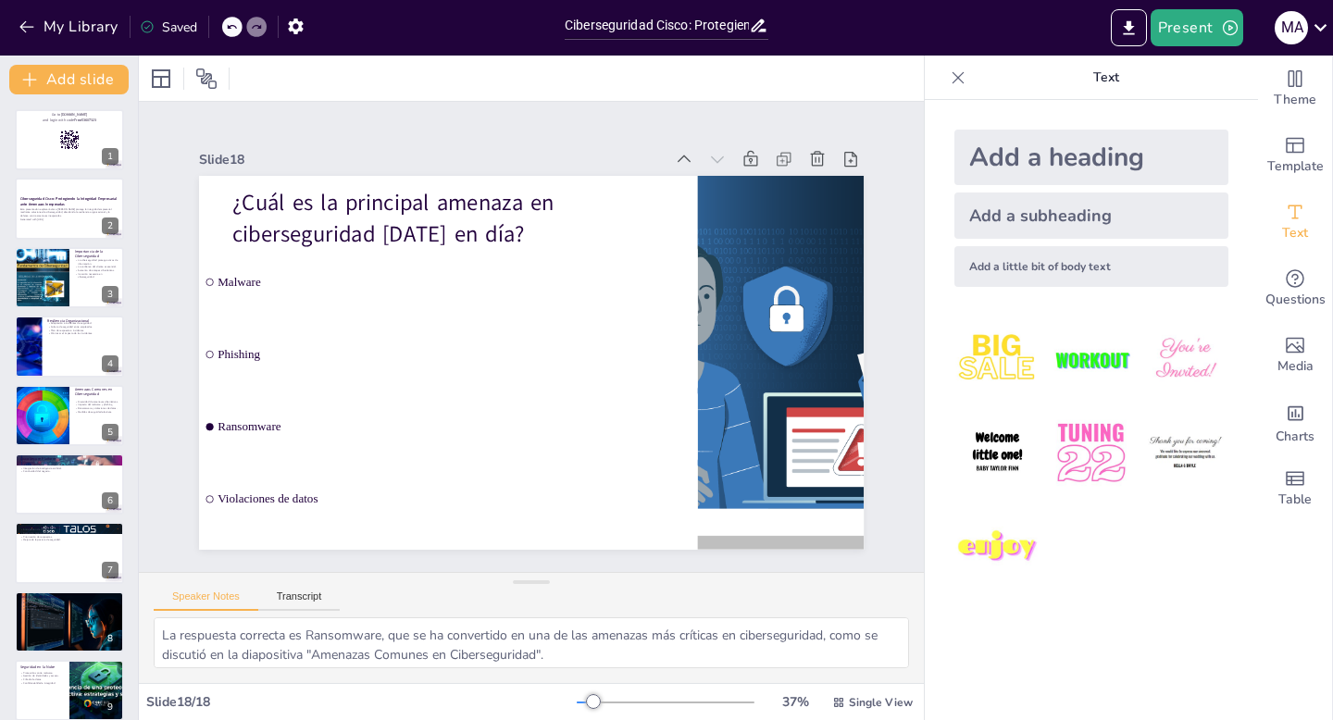
checkbox input "true"
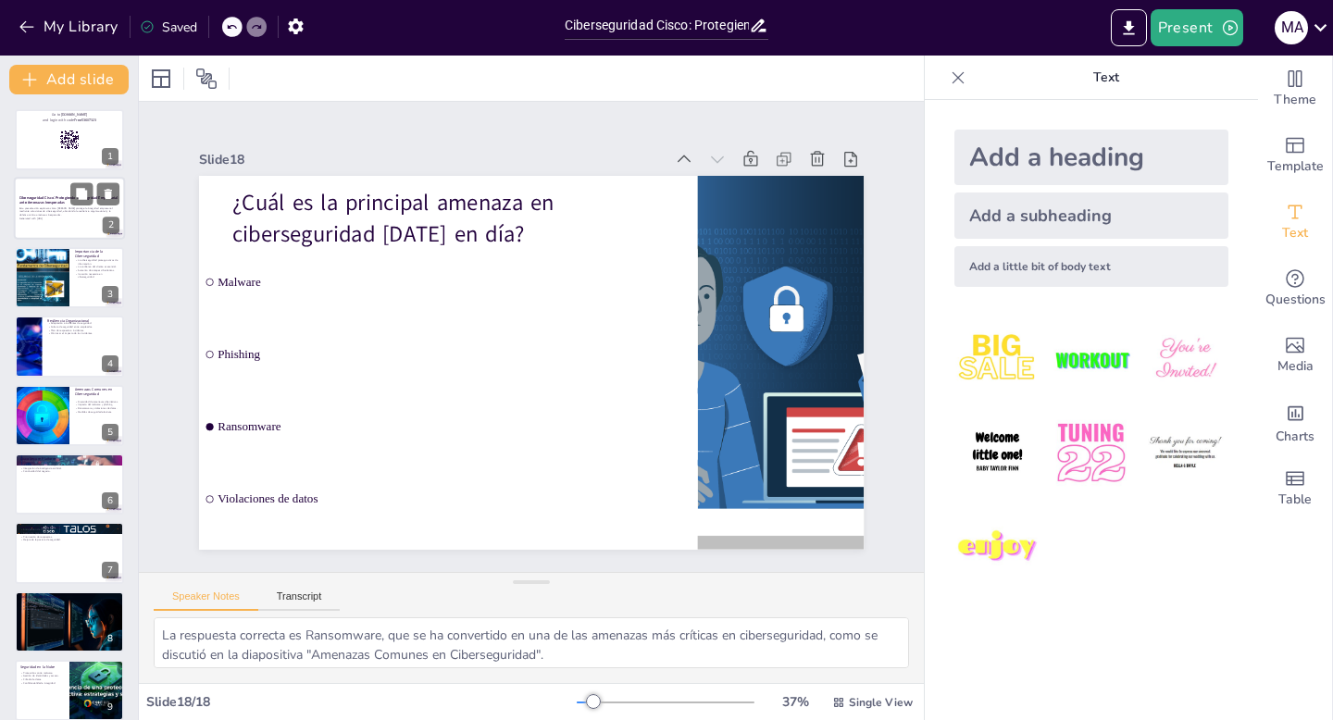
checkbox input "true"
click at [57, 196] on strong "Ciberseguridad Cisco: Protegiendo la Integridad Empresarial ante Amenazas Inesp…" at bounding box center [68, 200] width 98 height 10
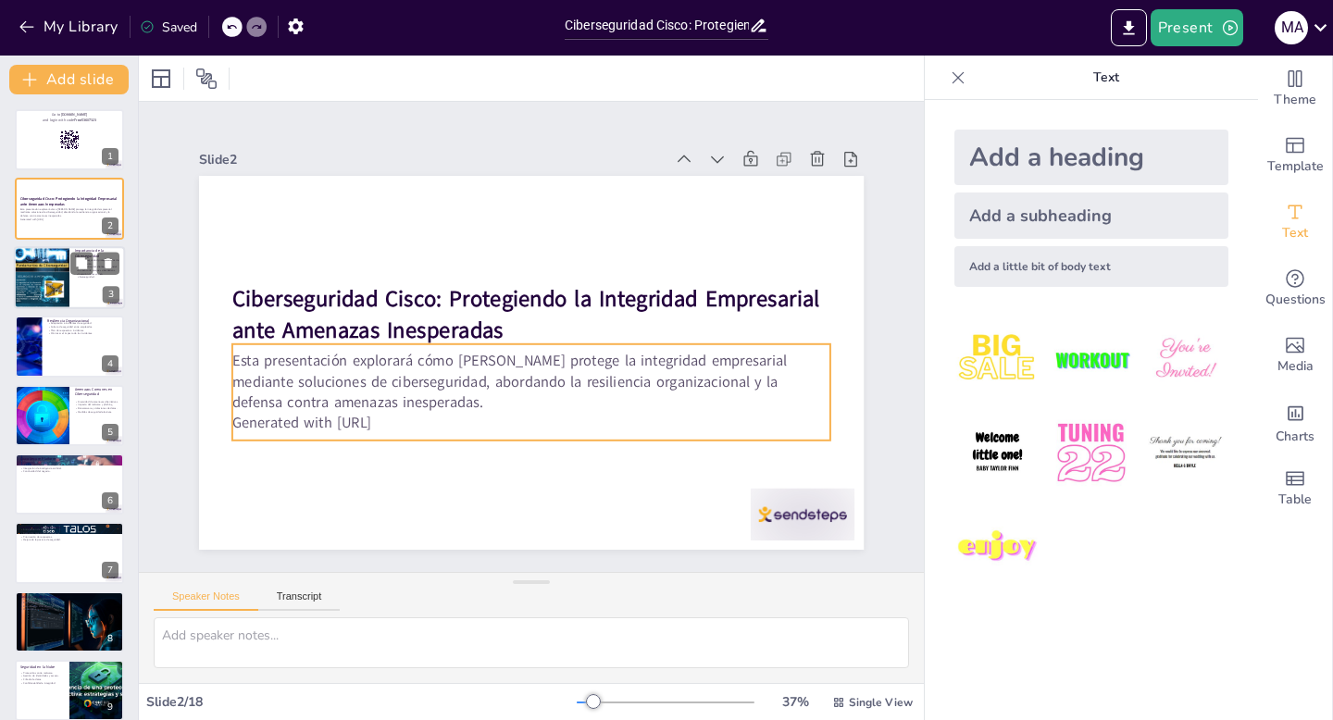
checkbox input "true"
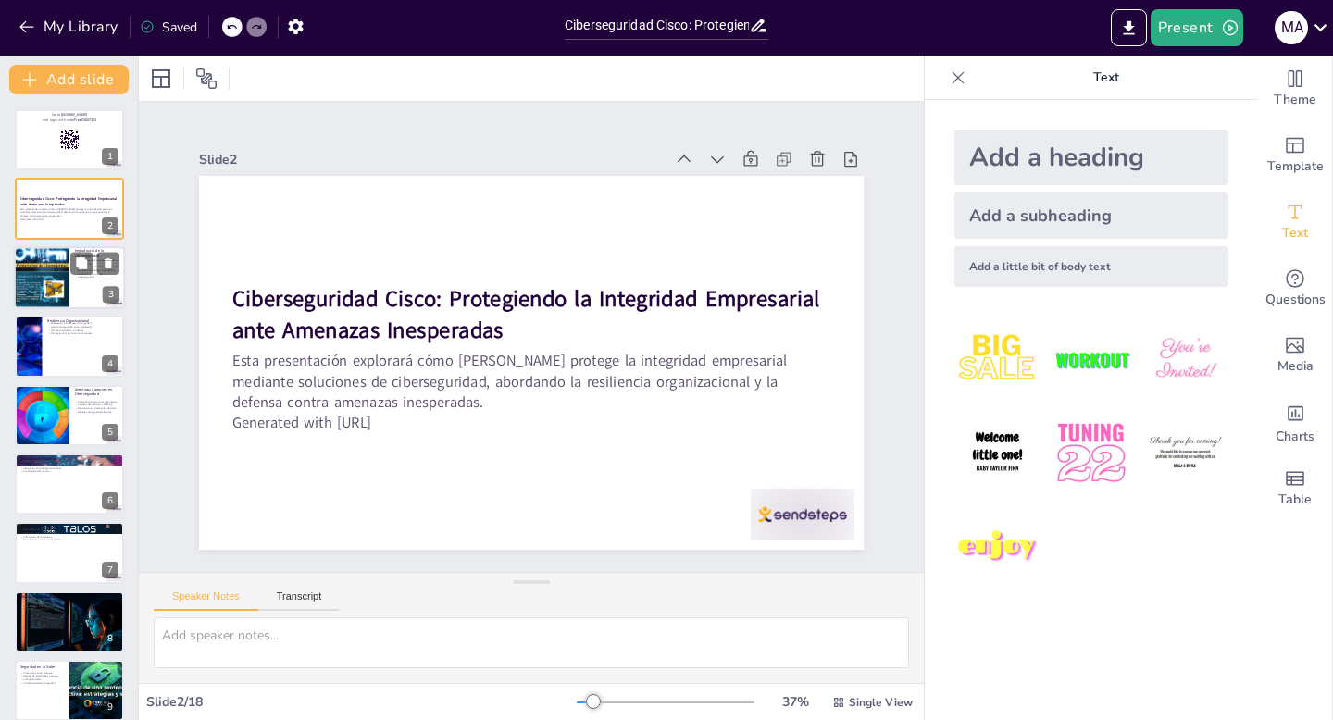
click at [47, 268] on div at bounding box center [42, 278] width 56 height 74
type textarea "Lo ipsumdolor si ametcon ad elitseddoei te incididuntu labo etdolorem aliquaeni…"
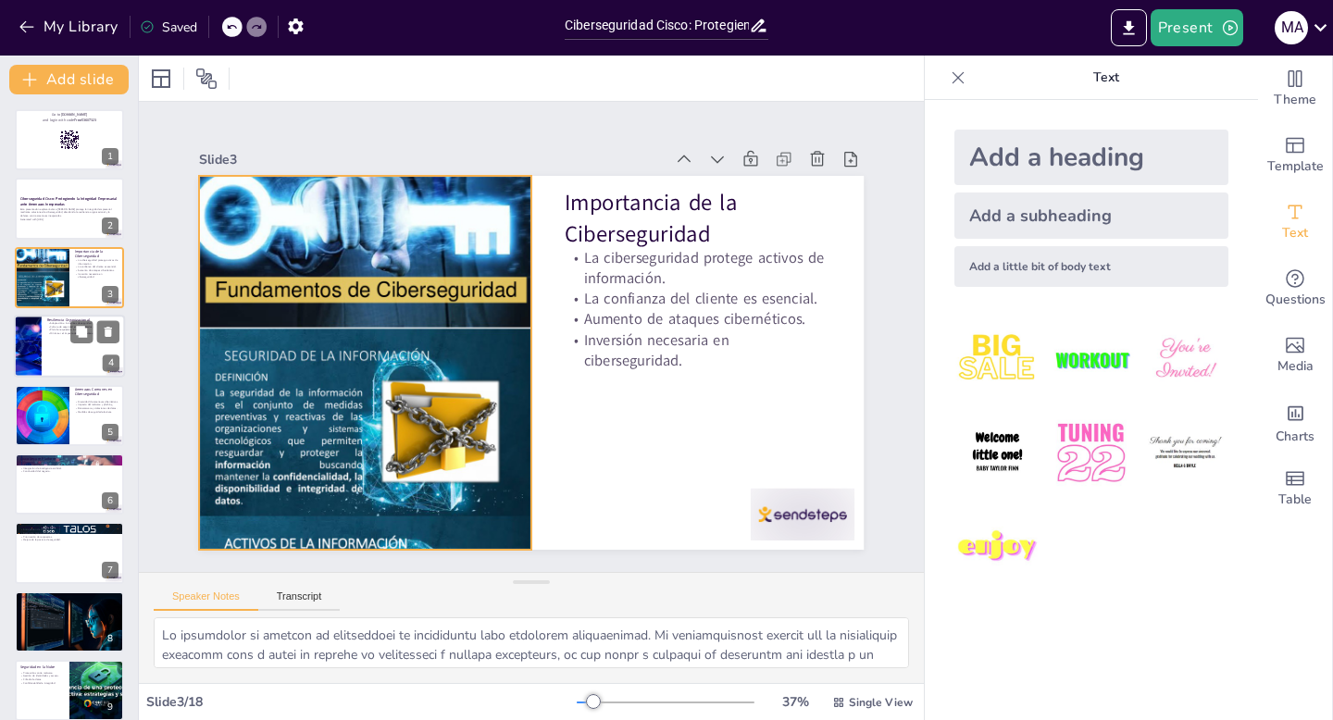
checkbox input "true"
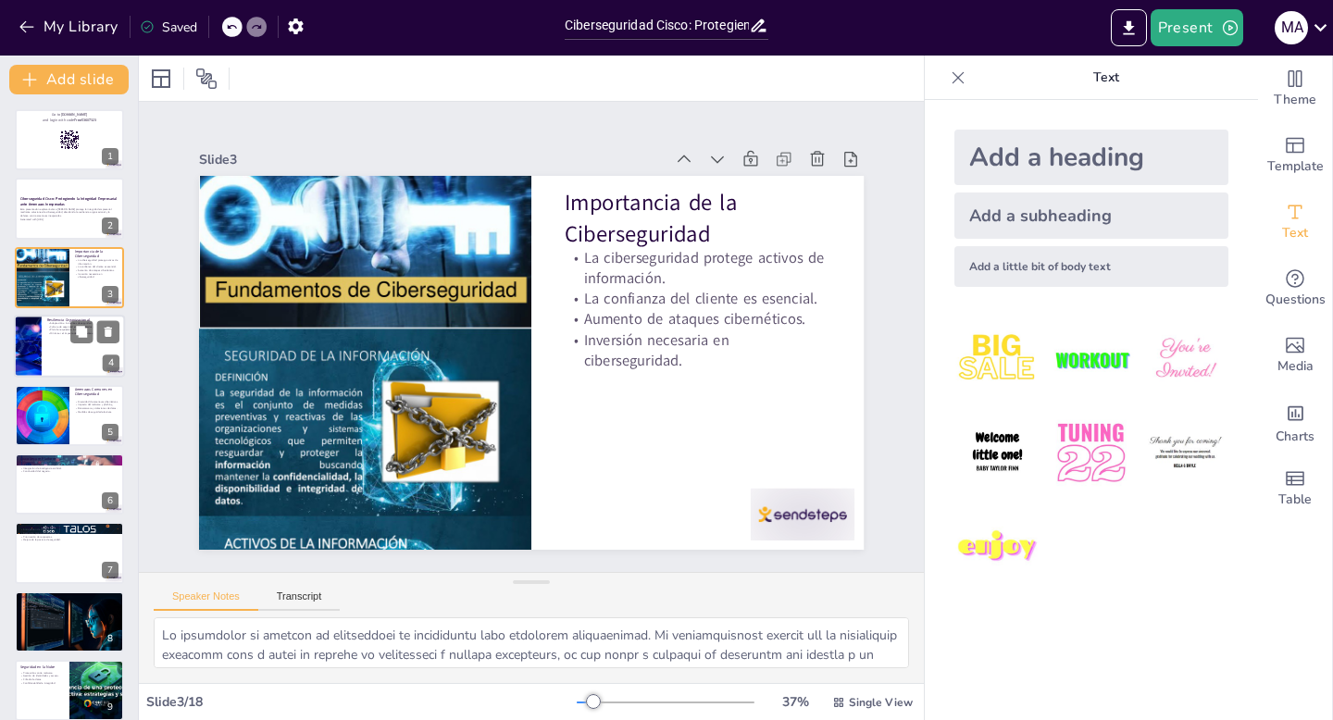
click at [66, 324] on p "Adaptación a incidentes de seguridad." at bounding box center [83, 324] width 72 height 4
type textarea "Lo ipsumdolo si ametconsec ad elitsed doei te incididuntu laboreetdolore. Mag a…"
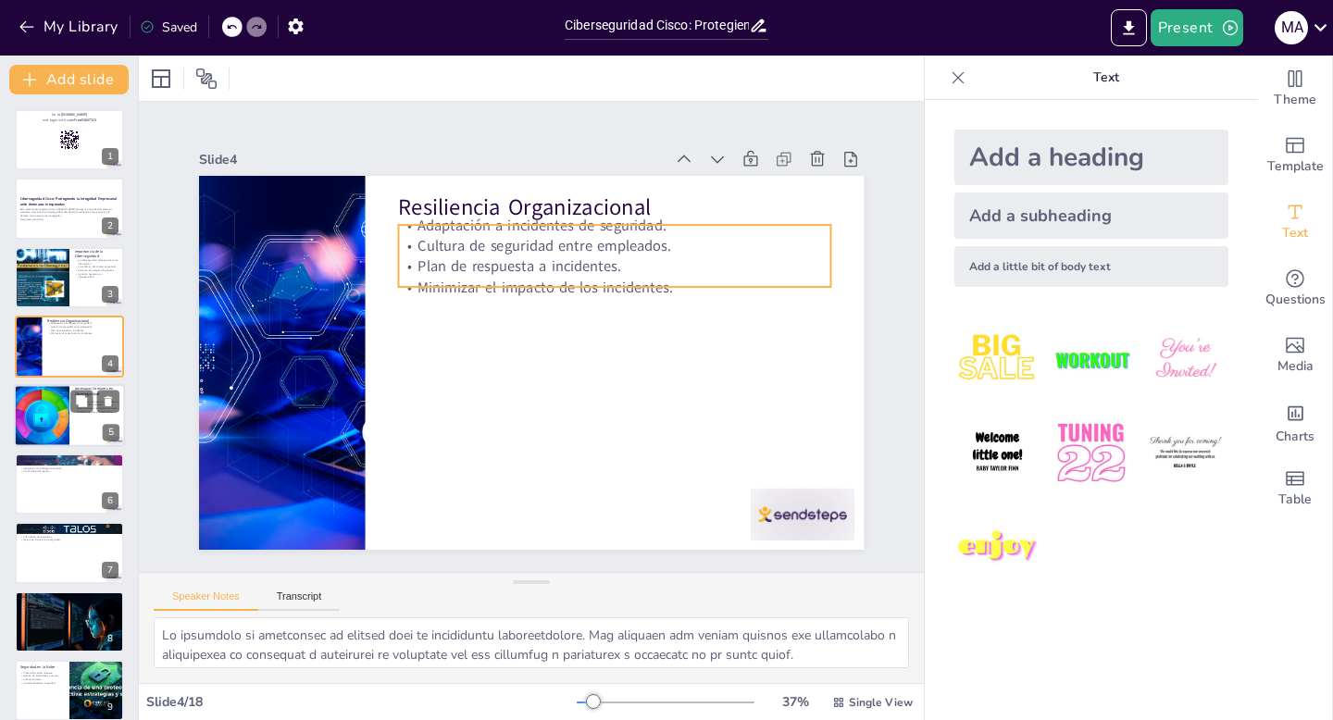
checkbox input "true"
click at [56, 410] on div at bounding box center [42, 415] width 176 height 63
type textarea "Lo ipsumdolor si ametcons adipiscingel se do eiusmod temporinc utla etd magnaal…"
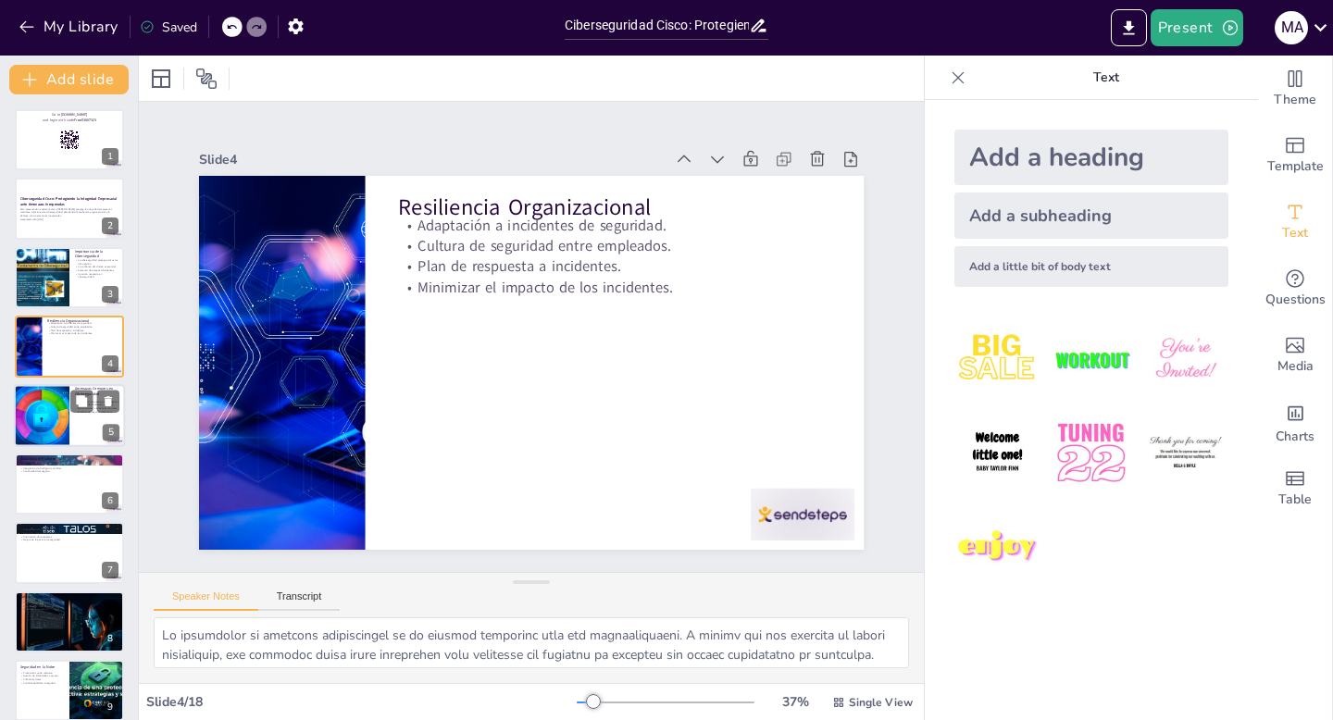
scroll to position [7, 0]
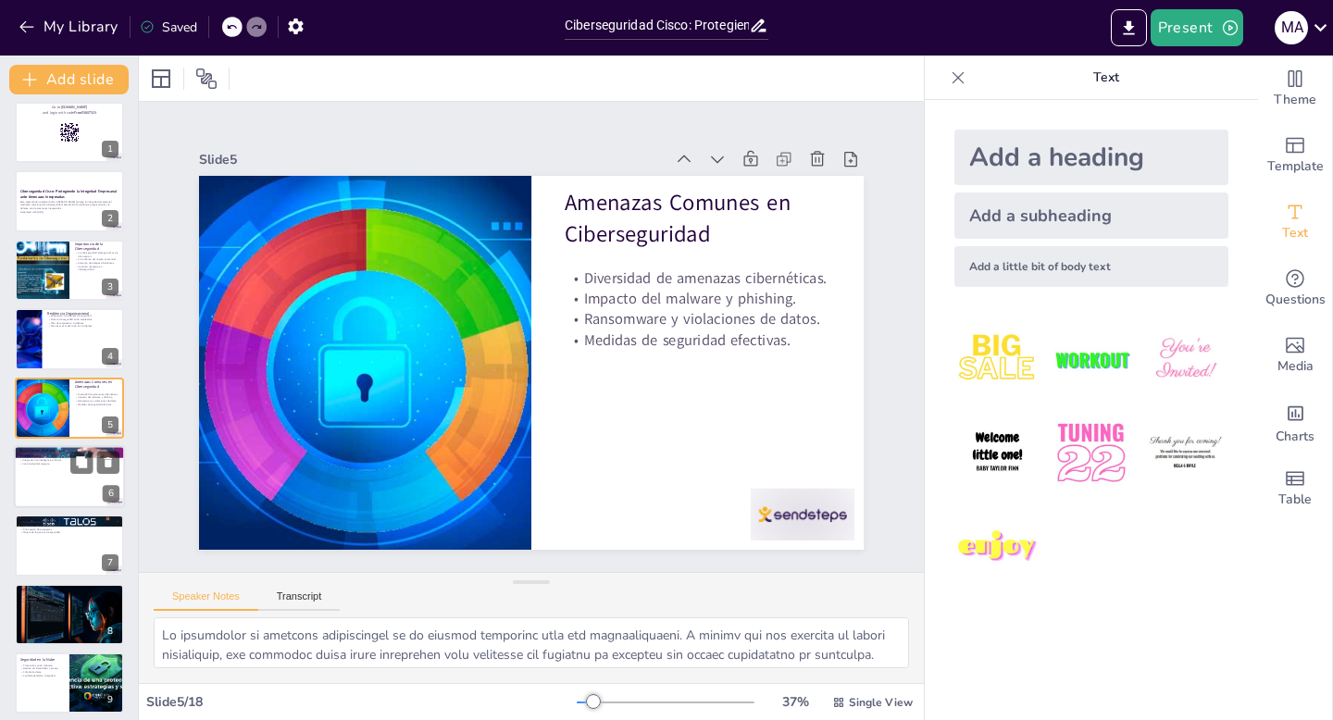
checkbox input "true"
click at [52, 482] on div at bounding box center [69, 476] width 111 height 63
type textarea "Lo ipsumdolor si ametconse adipiscin el Seddo ei temporincid utla etdolor mag a…"
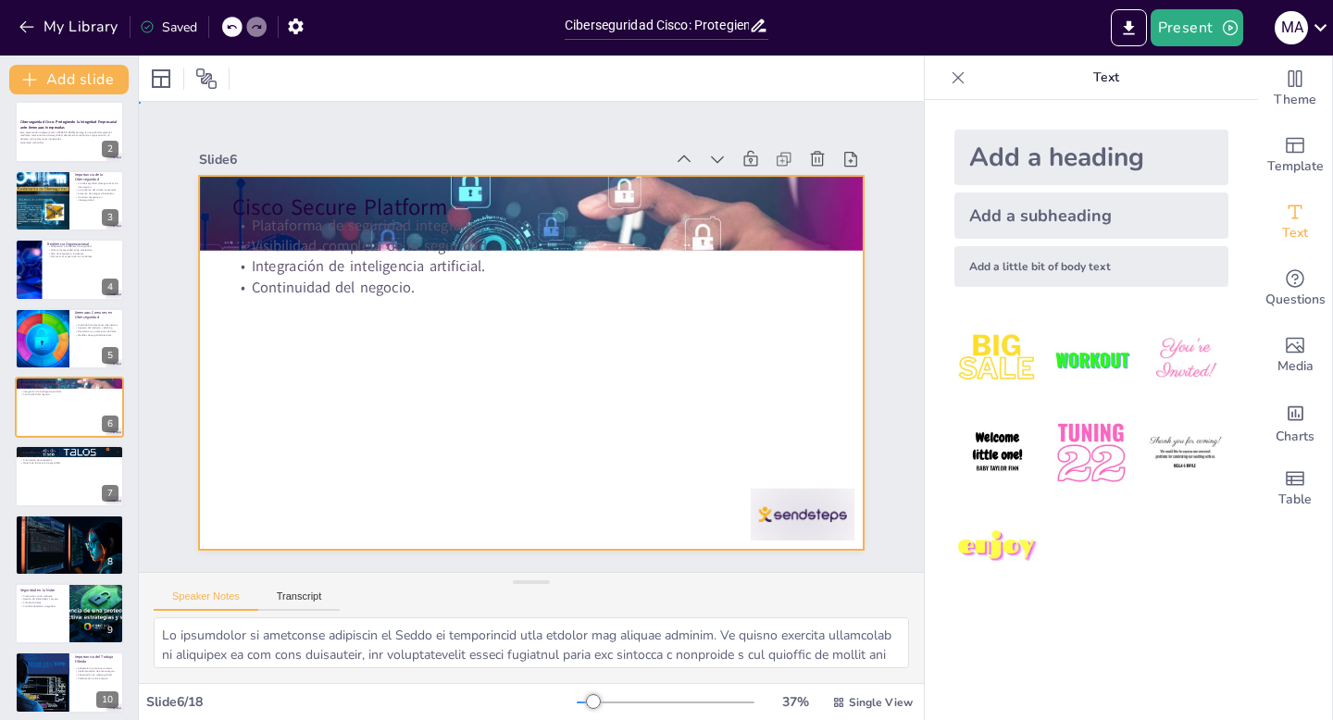
click at [249, 368] on div at bounding box center [531, 363] width 665 height 374
click at [10, 559] on div "Go to [DOMAIN_NAME] and login with code Free53607323 1 Ciberseguridad Cisco: Pr…" at bounding box center [69, 648] width 138 height 1232
checkbox input "true"
click at [23, 637] on div at bounding box center [69, 613] width 111 height 63
type textarea "La protección contra malware es una de las principales preocupaciones en la seg…"
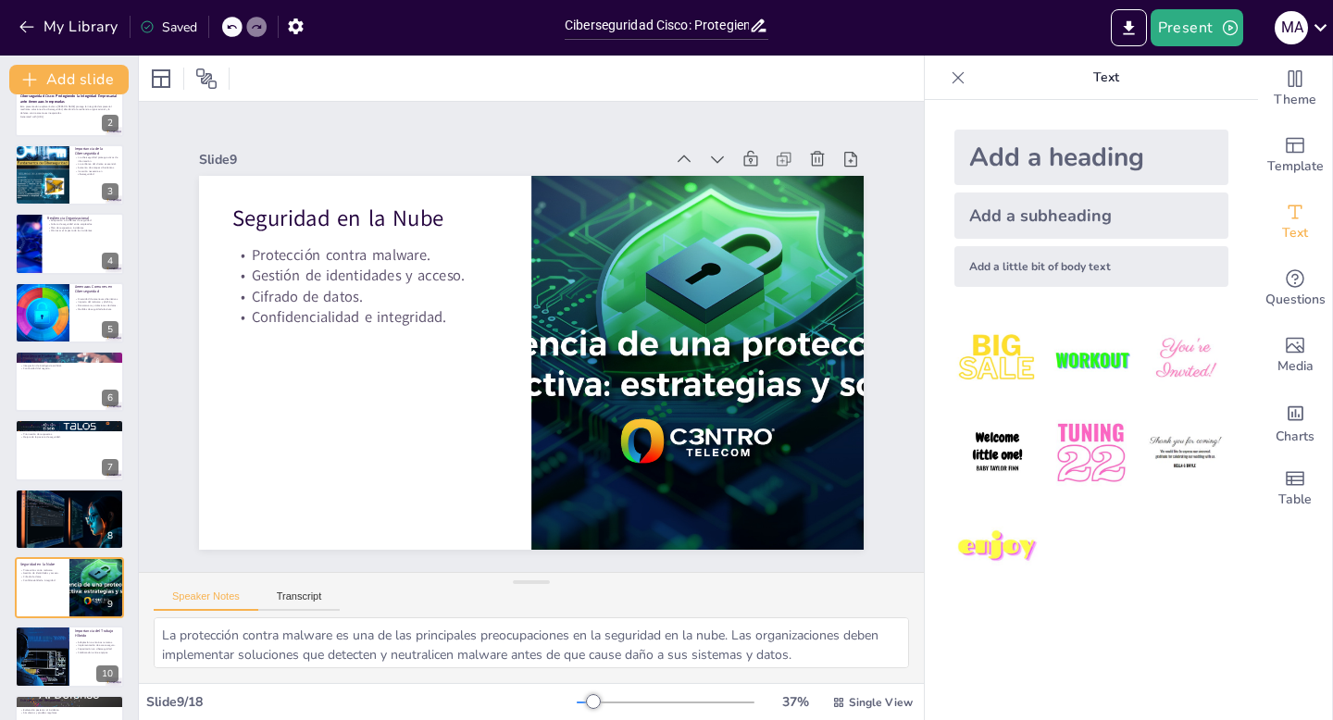
scroll to position [0, 0]
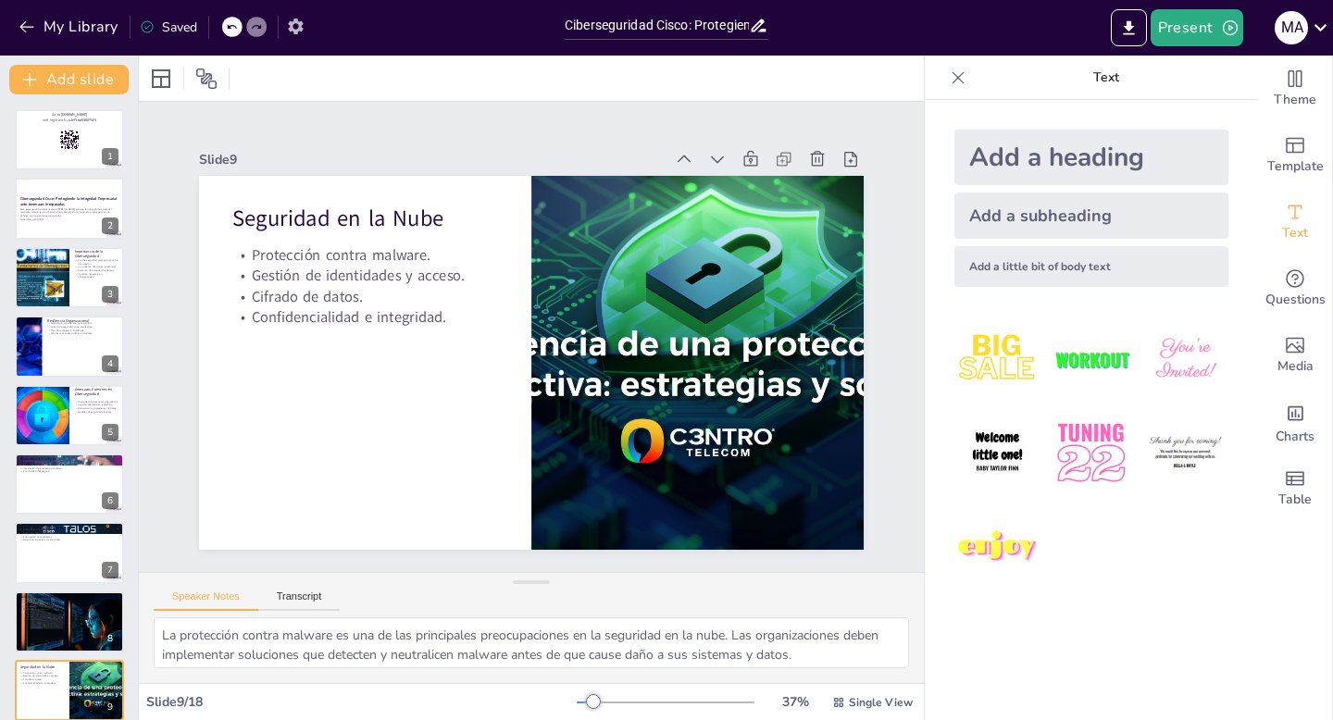
checkbox input "true"
